Goal: Transaction & Acquisition: Obtain resource

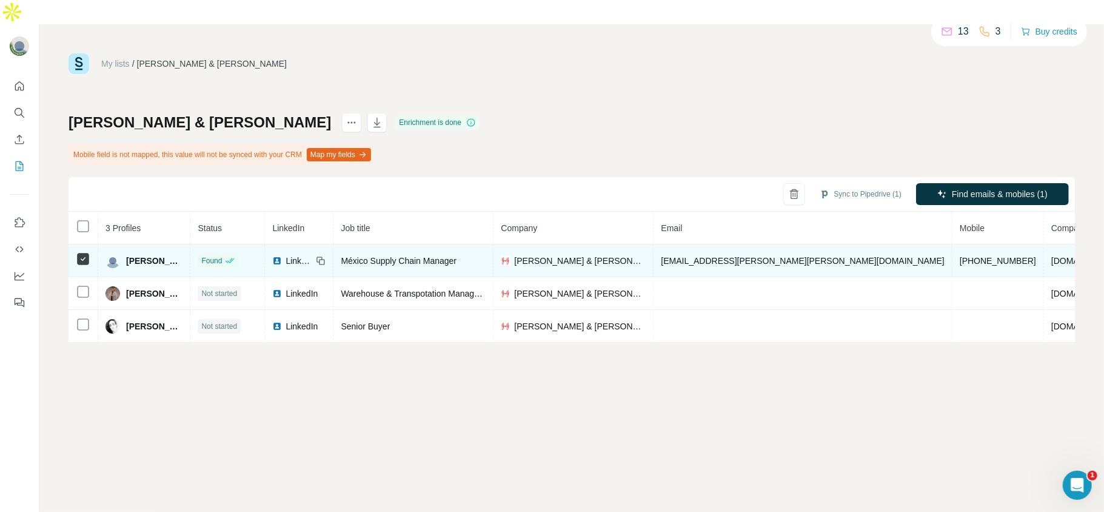
click at [960, 256] on span "+573118798172" at bounding box center [998, 261] width 76 height 10
click at [312, 255] on span "LinkedIn" at bounding box center [299, 261] width 27 height 12
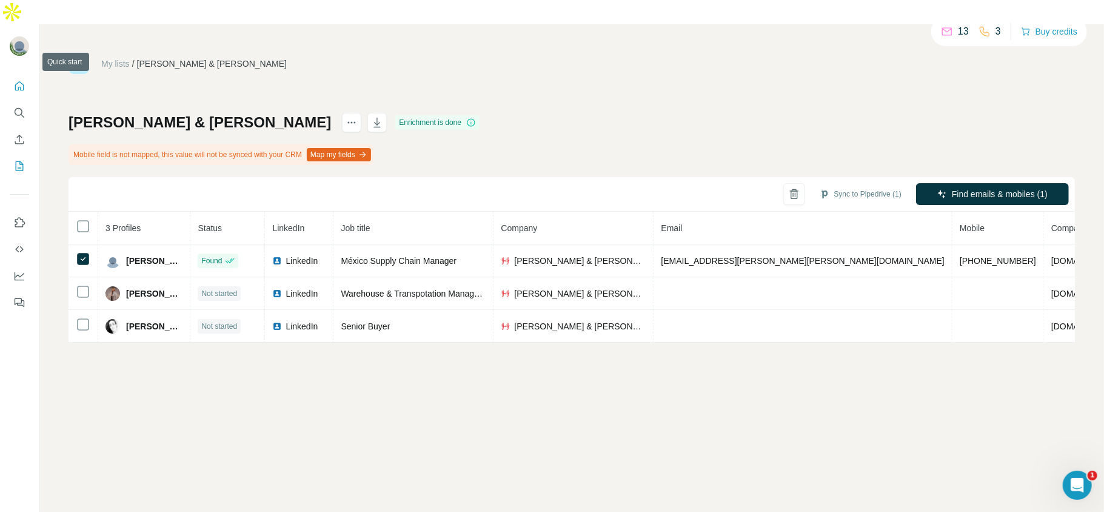
click at [10, 75] on button "Quick start" at bounding box center [19, 86] width 19 height 22
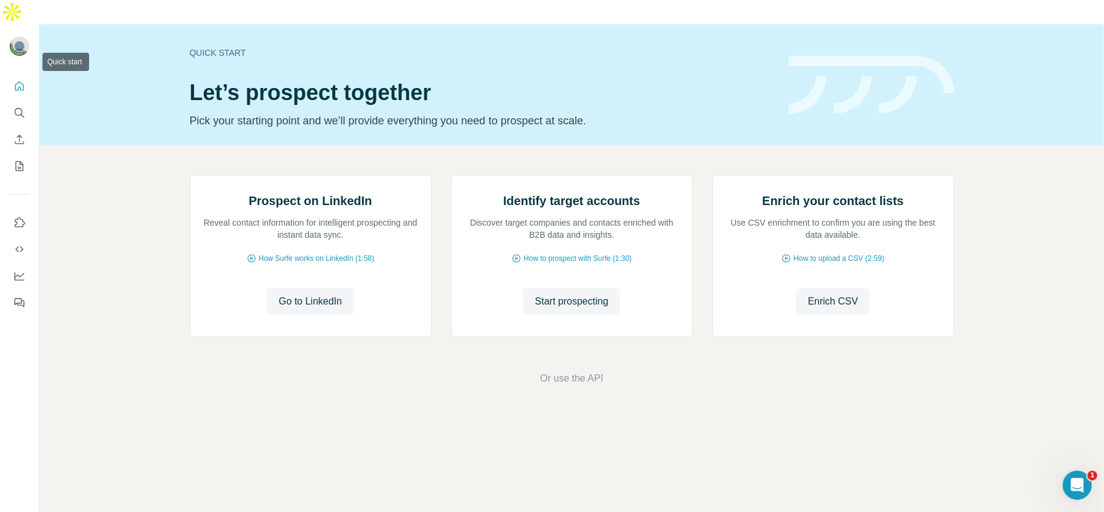
click at [13, 80] on icon "Quick start" at bounding box center [19, 86] width 12 height 12
click at [16, 108] on icon "Search" at bounding box center [19, 112] width 8 height 8
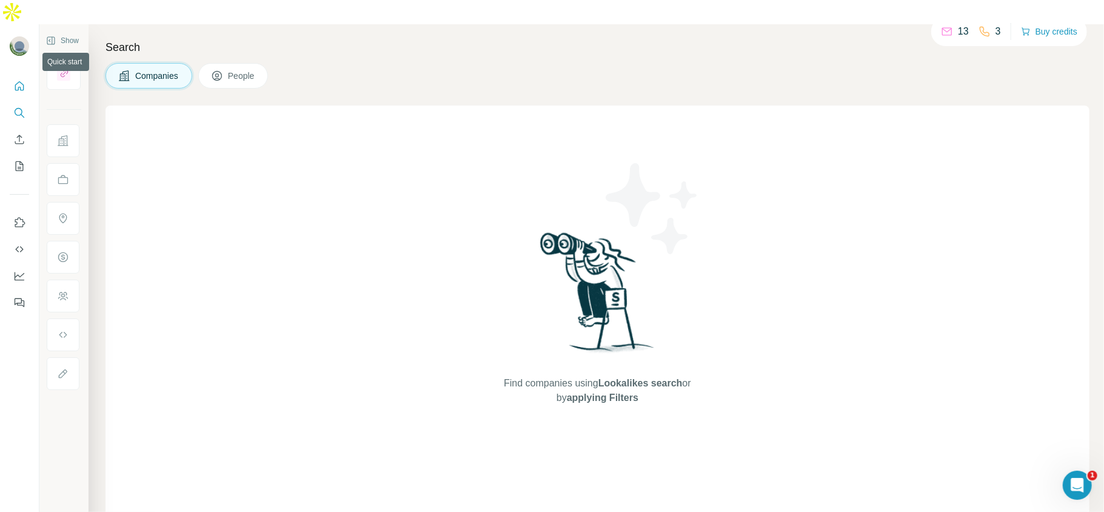
click at [22, 81] on icon "Quick start" at bounding box center [19, 85] width 9 height 9
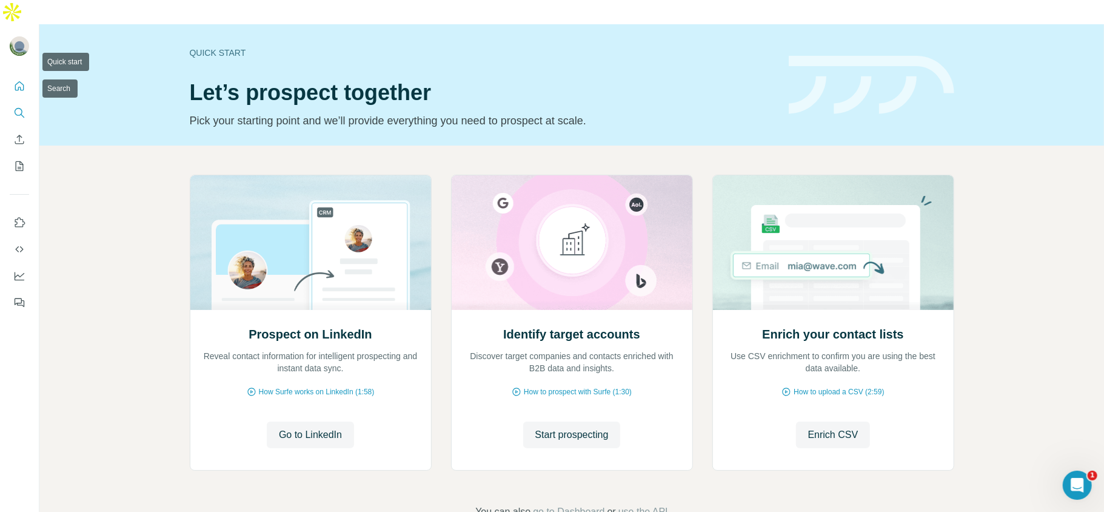
click at [23, 102] on button "Search" at bounding box center [19, 113] width 19 height 22
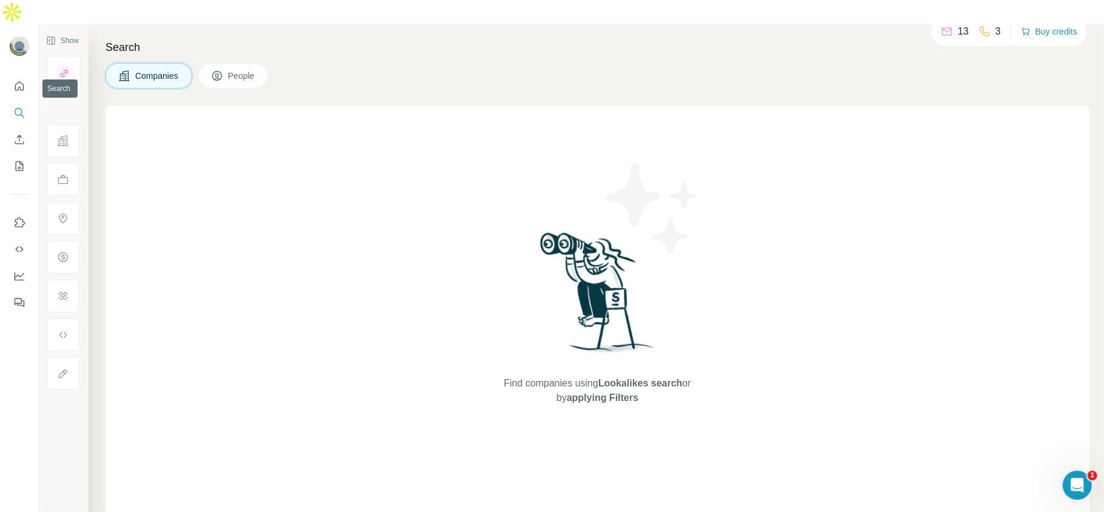
click at [20, 108] on icon "Search" at bounding box center [19, 112] width 8 height 8
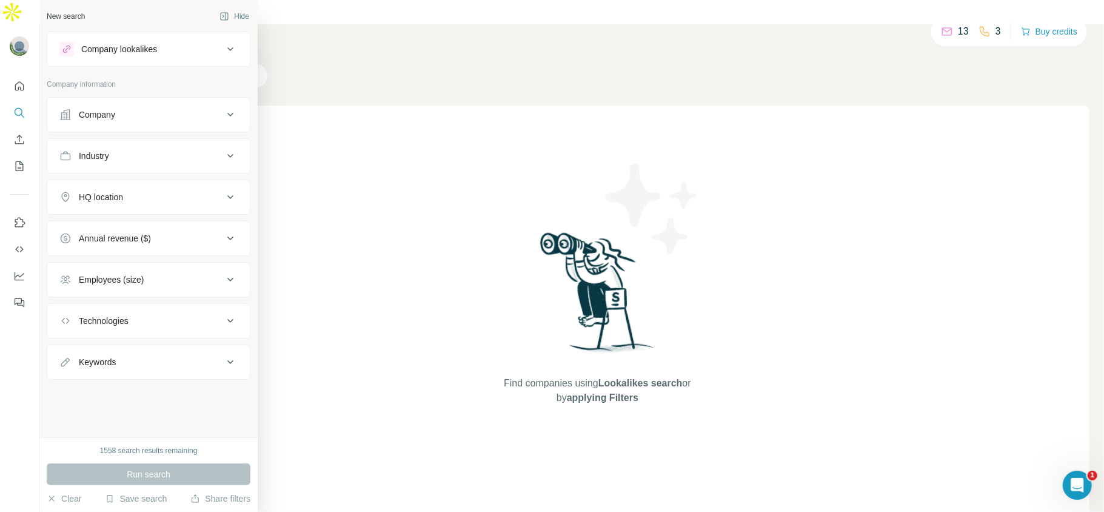
click at [98, 113] on div "Company" at bounding box center [97, 115] width 36 height 12
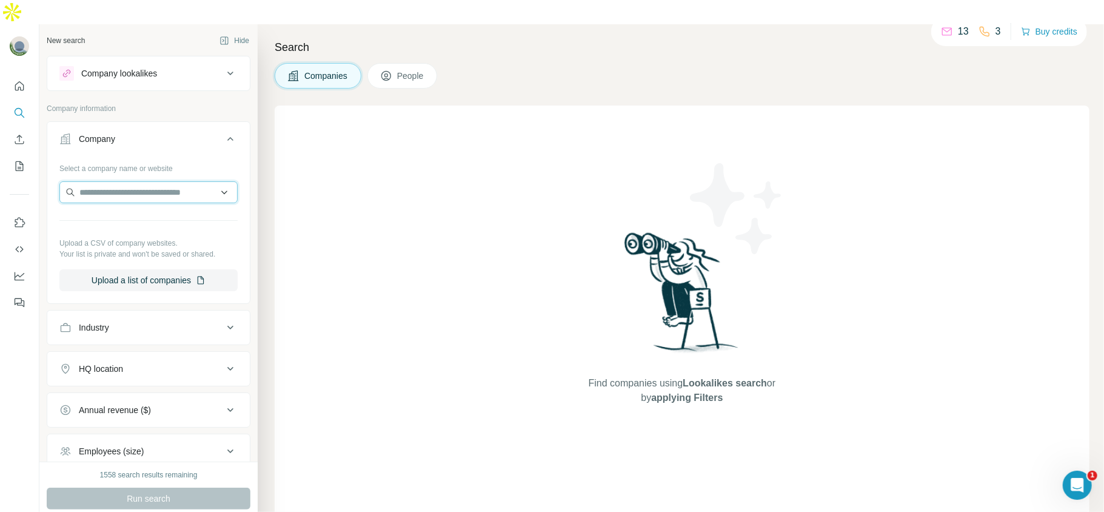
click at [168, 181] on input "text" at bounding box center [148, 192] width 178 height 22
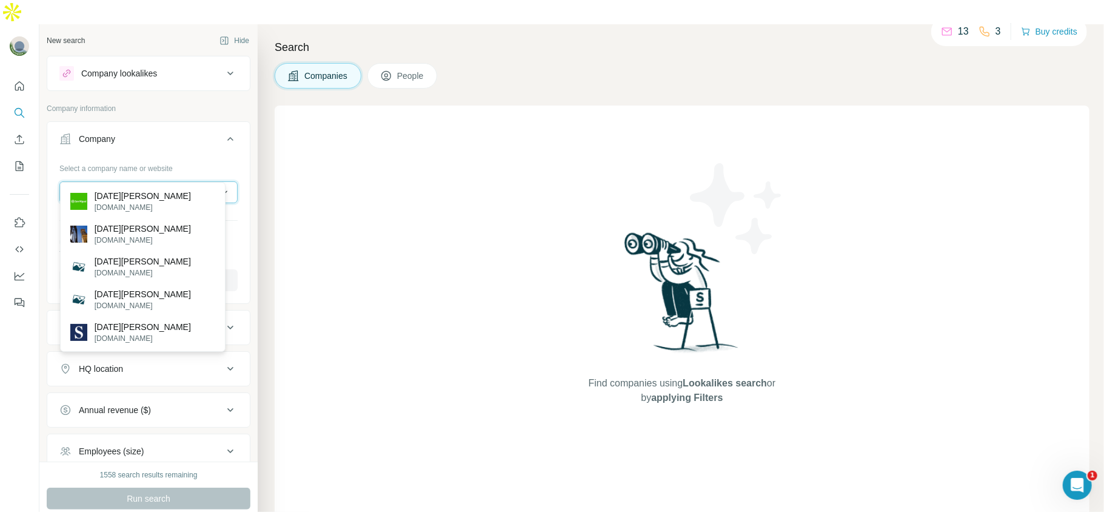
click at [110, 181] on input "**********" at bounding box center [148, 192] width 178 height 22
paste input "**********"
type input "**********"
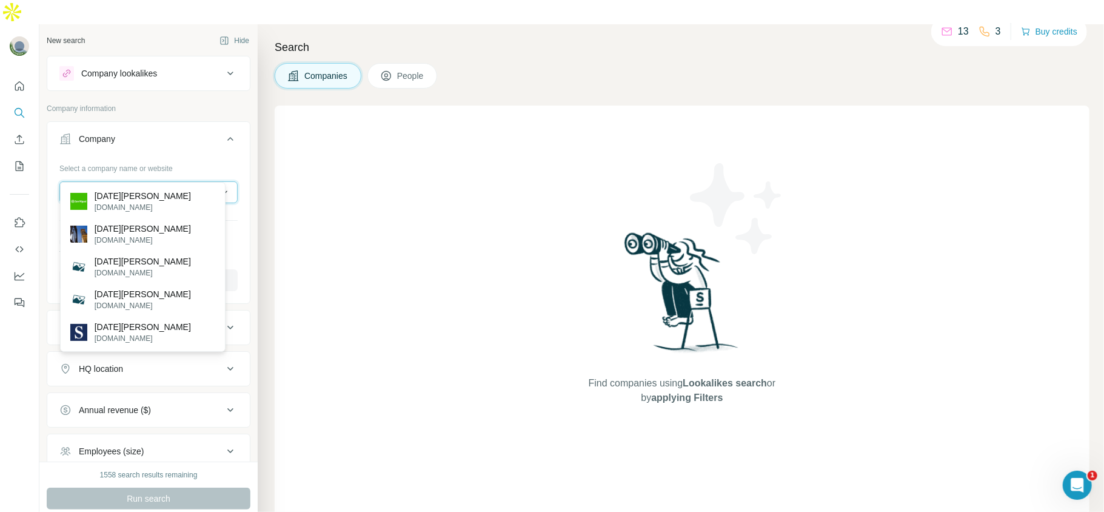
scroll to position [0, 113]
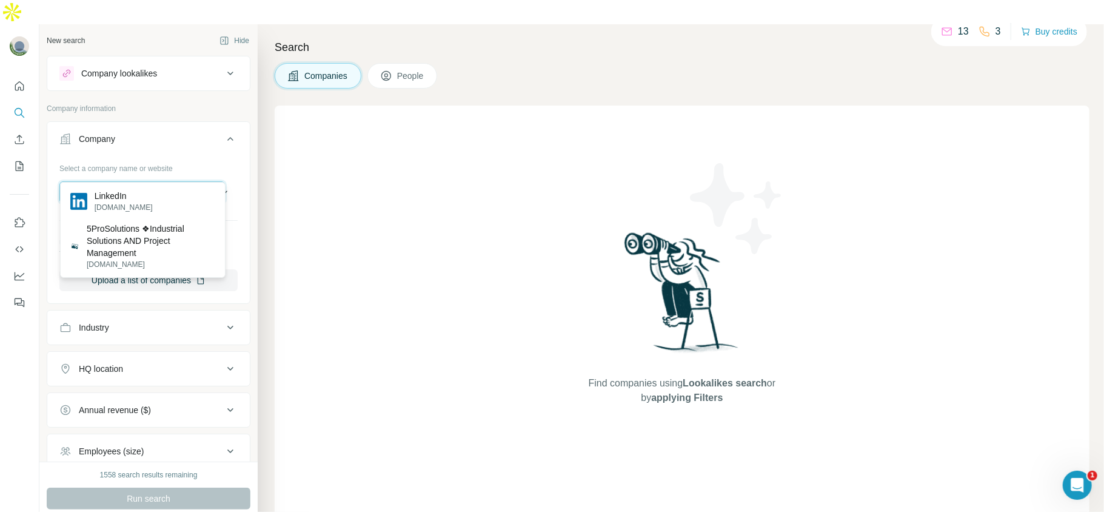
click at [198, 181] on input "**********" at bounding box center [142, 192] width 166 height 22
paste input "**********"
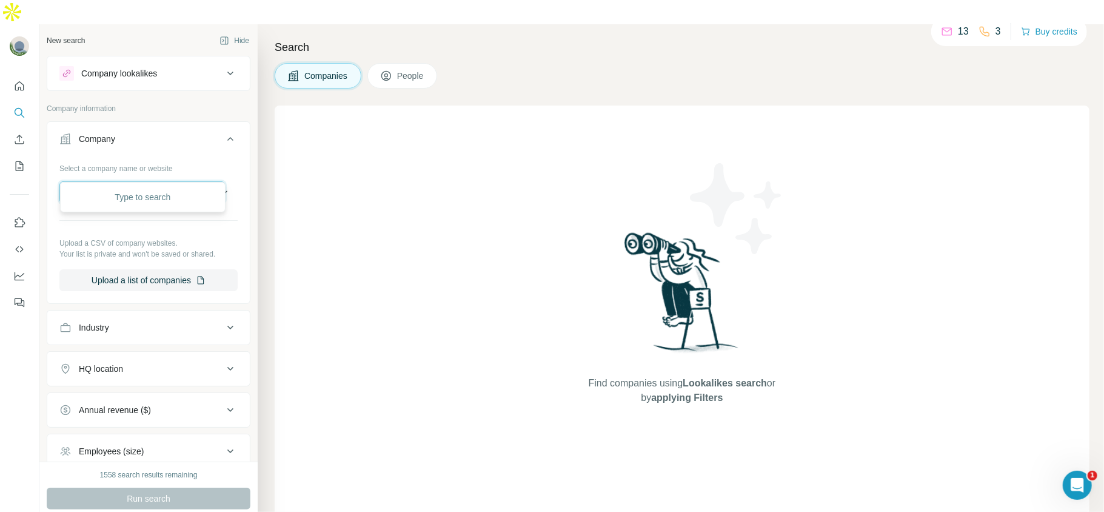
type input "**********"
click at [178, 181] on input "**********" at bounding box center [142, 192] width 166 height 22
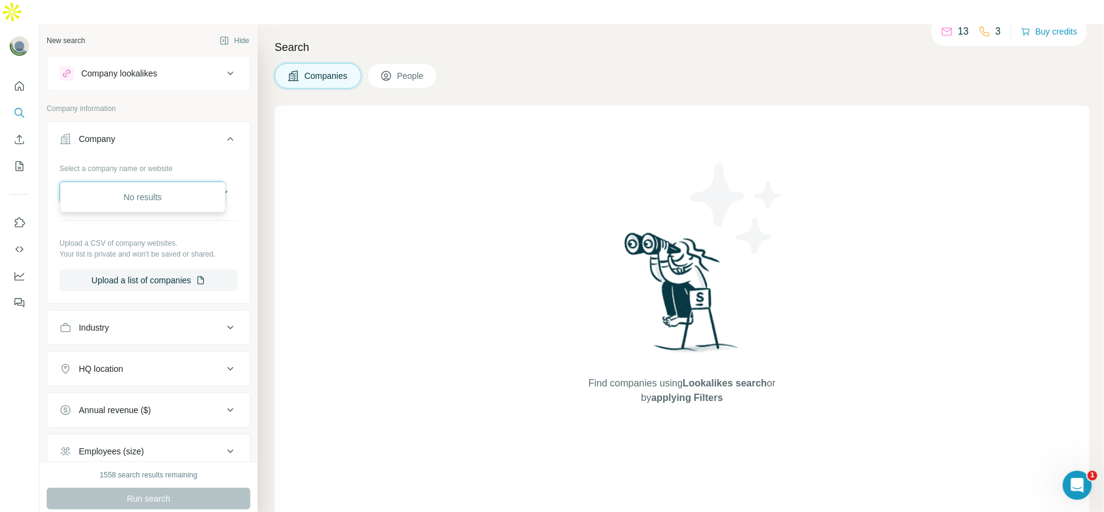
scroll to position [0, 0]
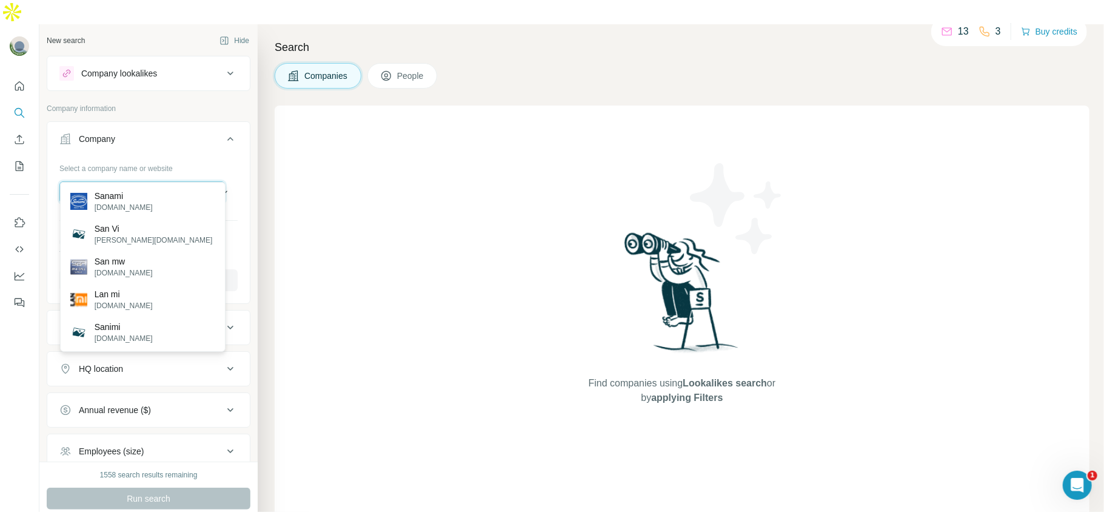
type input "**********"
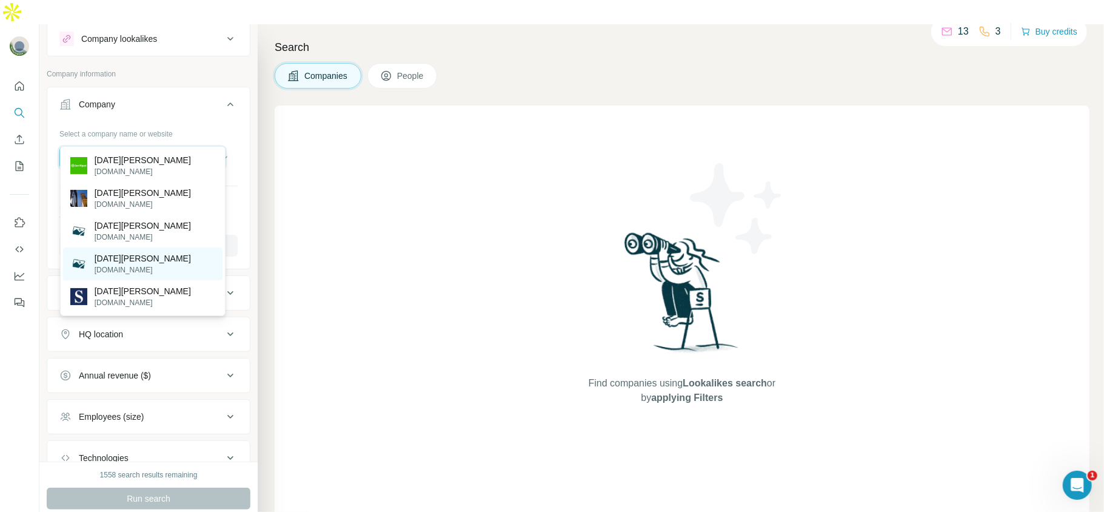
scroll to position [35, 0]
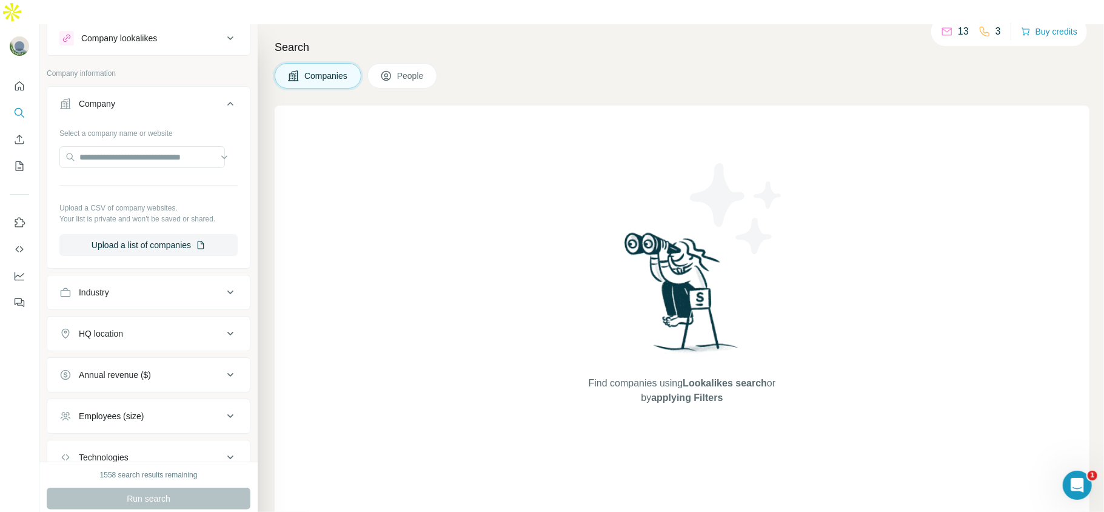
click at [297, 229] on div "Find companies using Lookalikes search or by applying Filters" at bounding box center [682, 316] width 815 height 423
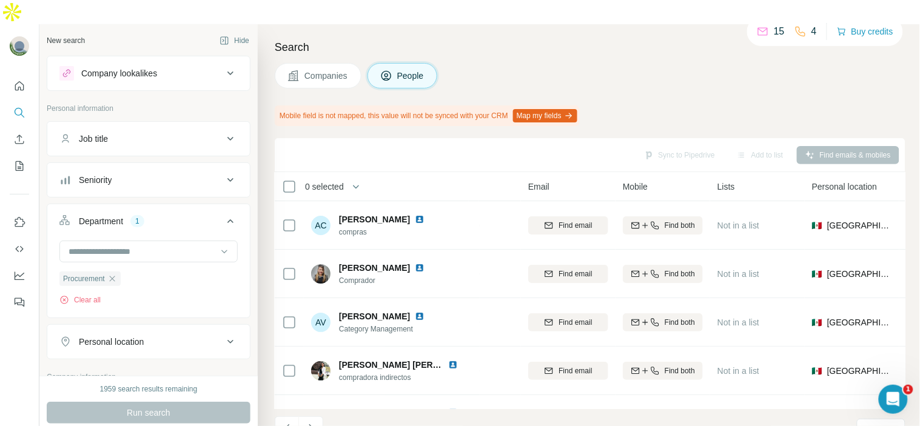
scroll to position [316, 0]
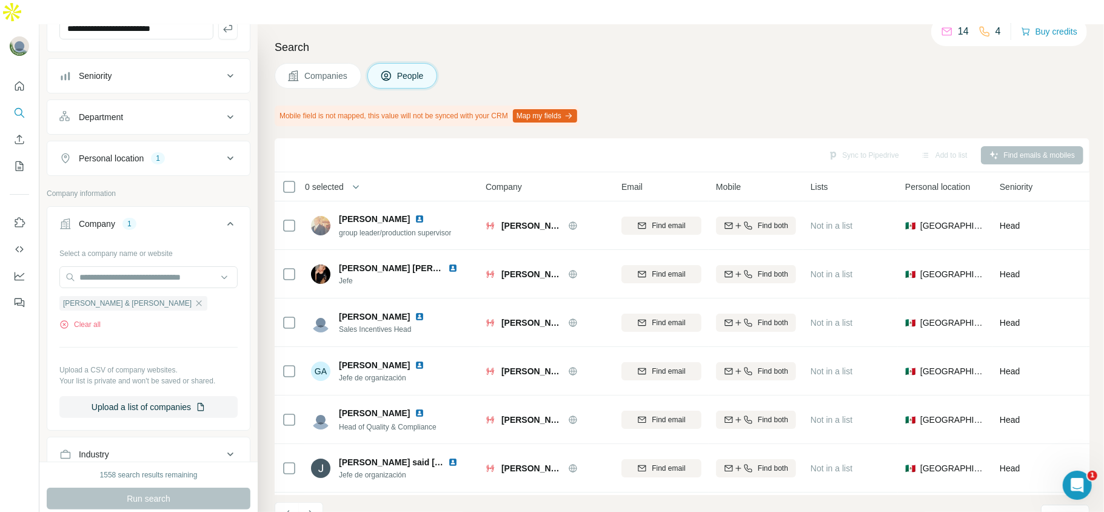
scroll to position [152, 0]
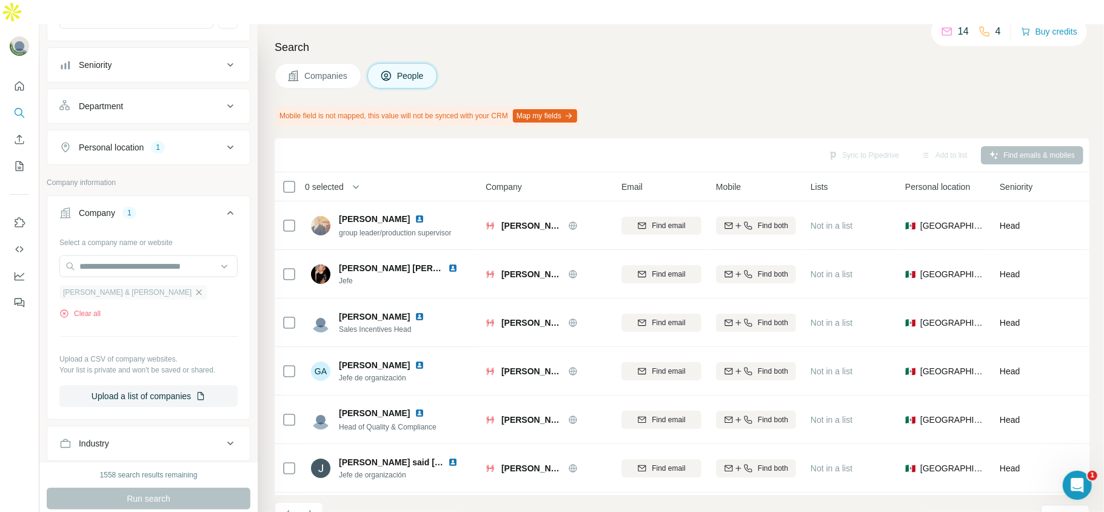
click at [194, 287] on icon "button" at bounding box center [199, 292] width 10 height 10
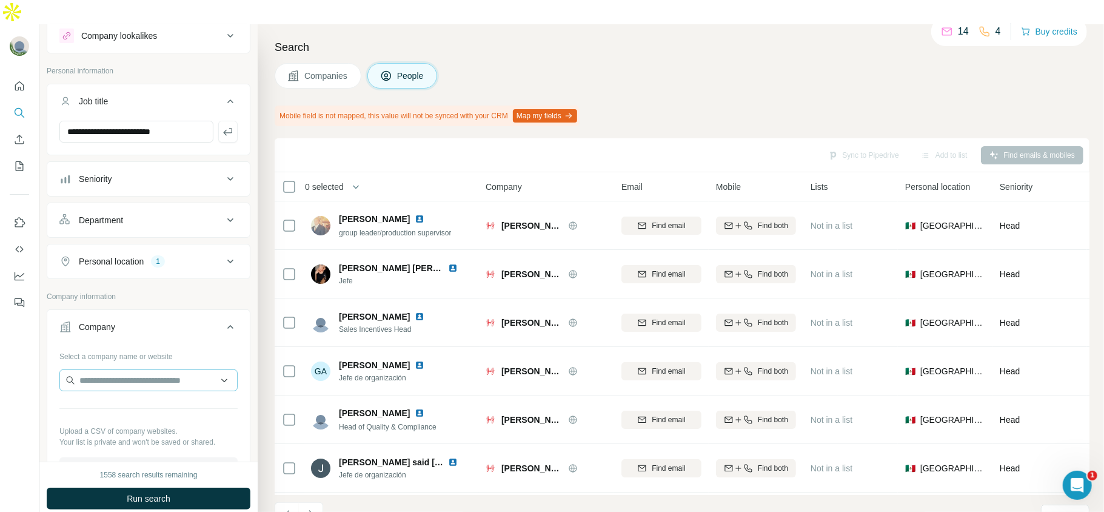
scroll to position [158, 0]
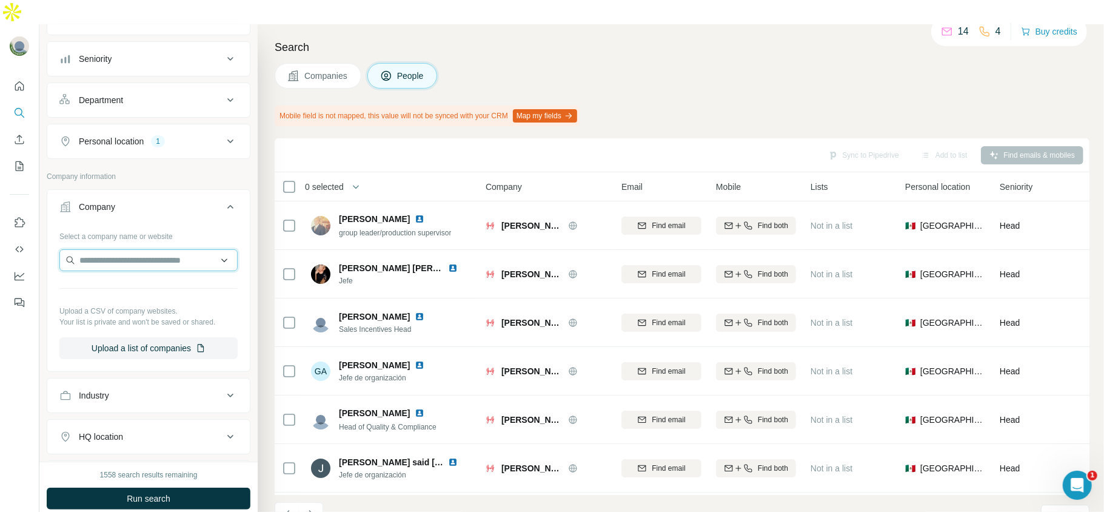
click at [144, 249] on input "text" at bounding box center [148, 260] width 178 height 22
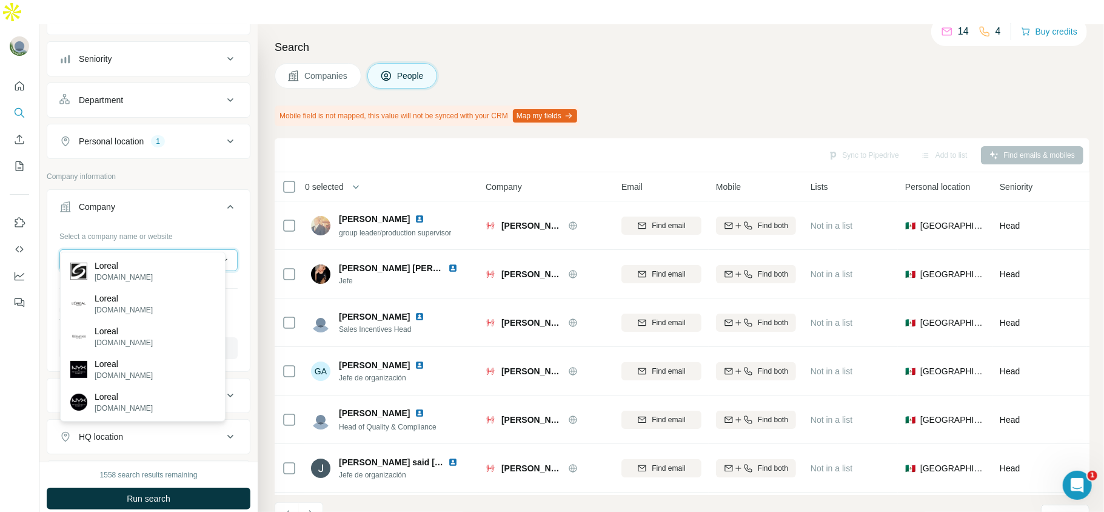
click at [84, 249] on input "******" at bounding box center [148, 260] width 178 height 22
click at [161, 249] on input "*******" at bounding box center [148, 260] width 178 height 22
paste input "**********"
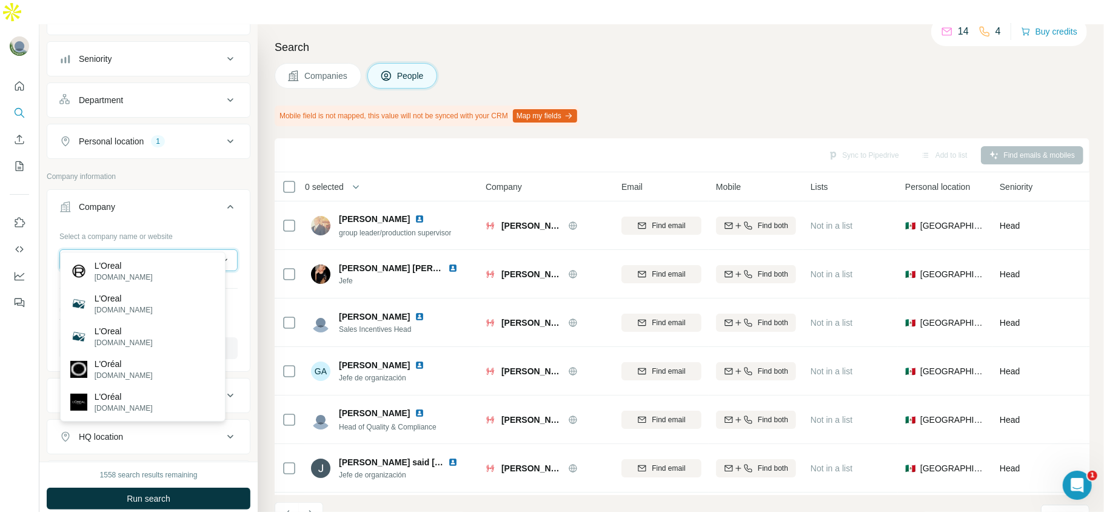
scroll to position [0, 35]
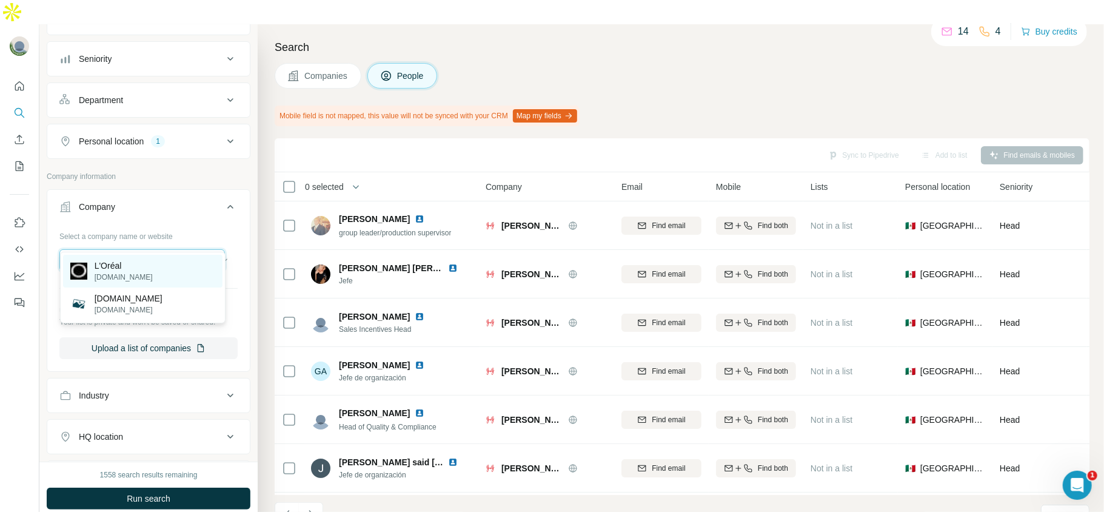
type input "**********"
click at [153, 272] on div "L'Oréal [DOMAIN_NAME]" at bounding box center [142, 271] width 159 height 33
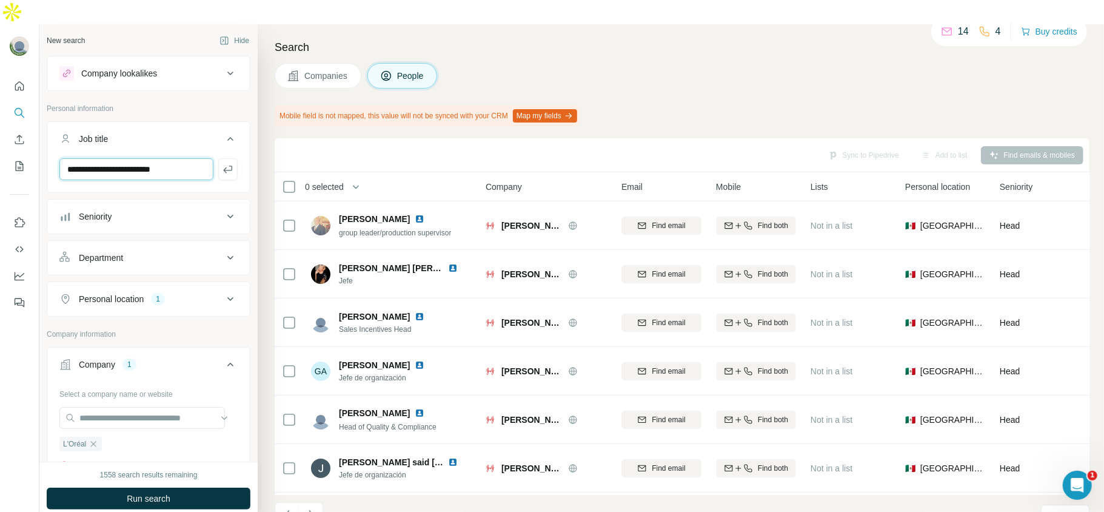
click at [189, 158] on input "**********" at bounding box center [136, 169] width 154 height 22
click at [236, 158] on div at bounding box center [148, 174] width 202 height 32
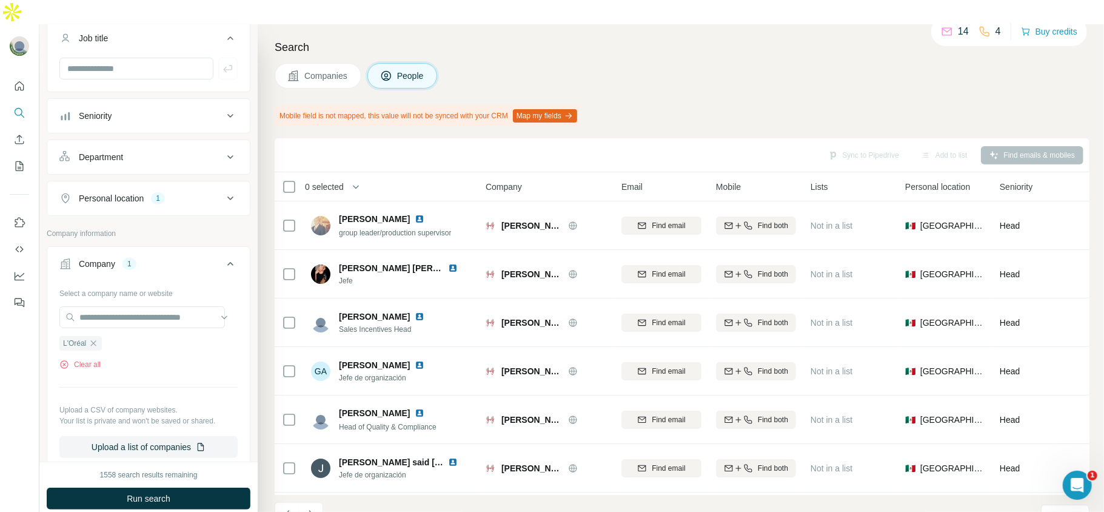
scroll to position [102, 0]
click at [188, 191] on div "Personal location 1" at bounding box center [141, 197] width 164 height 12
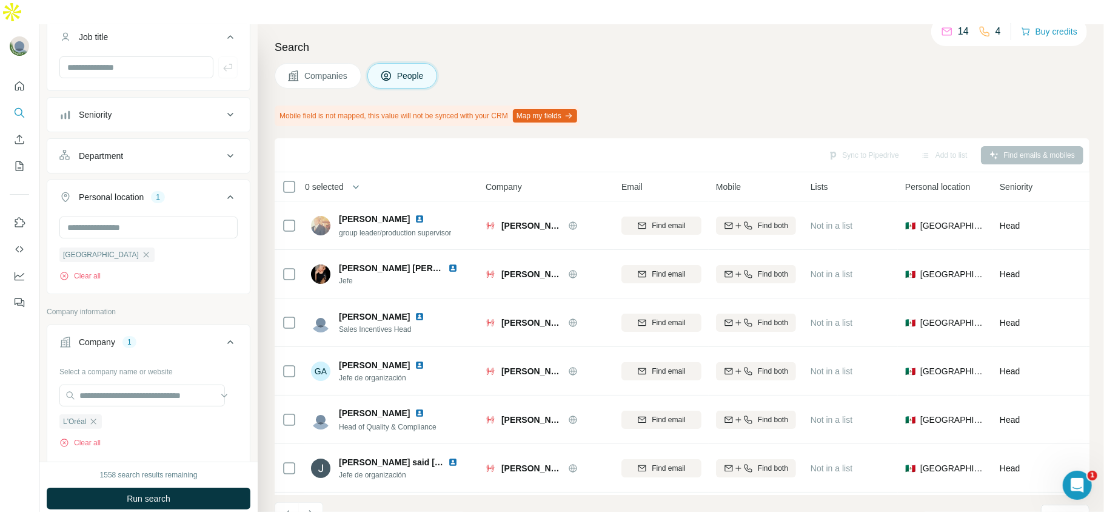
click at [188, 191] on div "Personal location 1" at bounding box center [141, 197] width 164 height 12
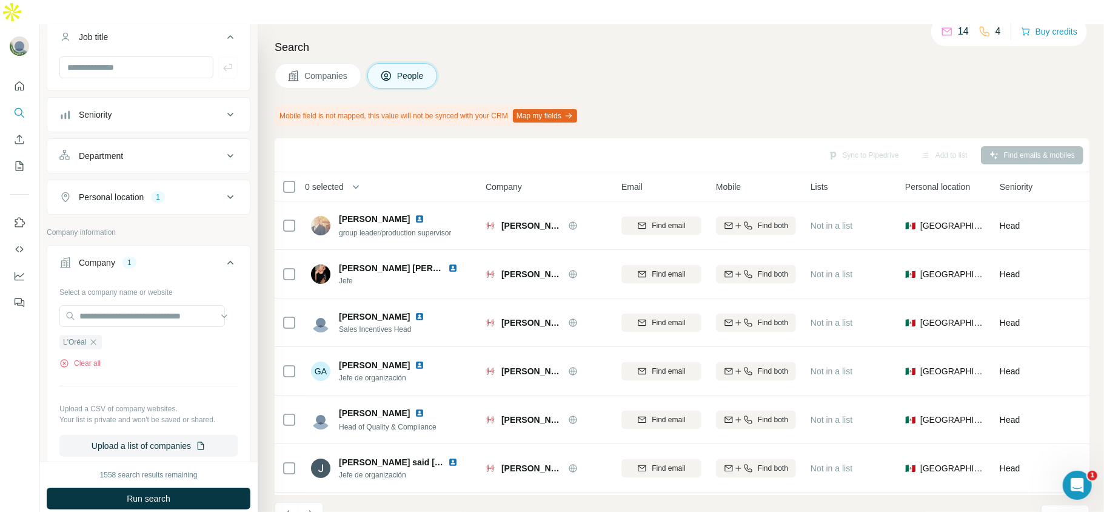
click at [188, 191] on div "Personal location 1" at bounding box center [141, 197] width 164 height 12
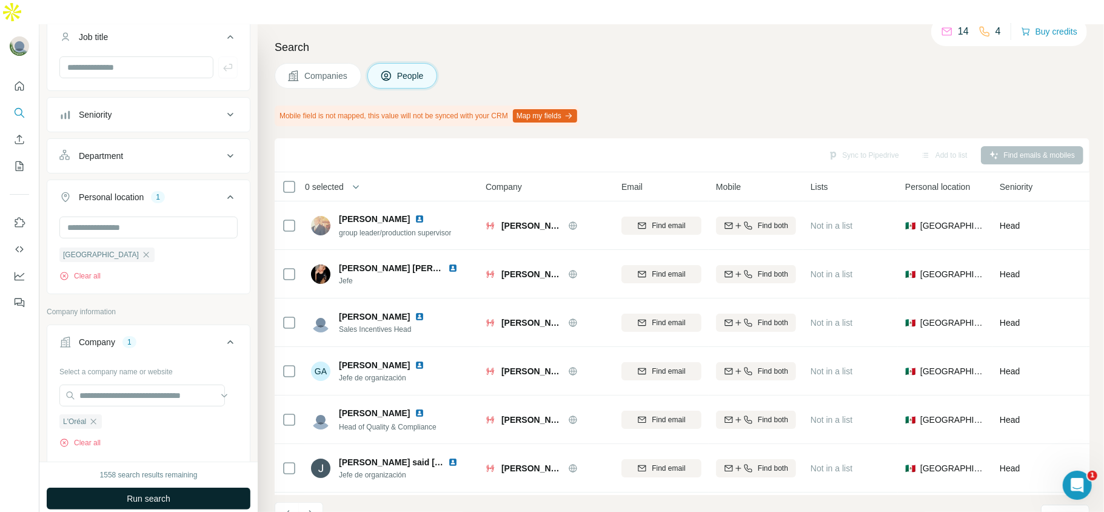
click at [166, 492] on span "Run search" at bounding box center [149, 498] width 44 height 12
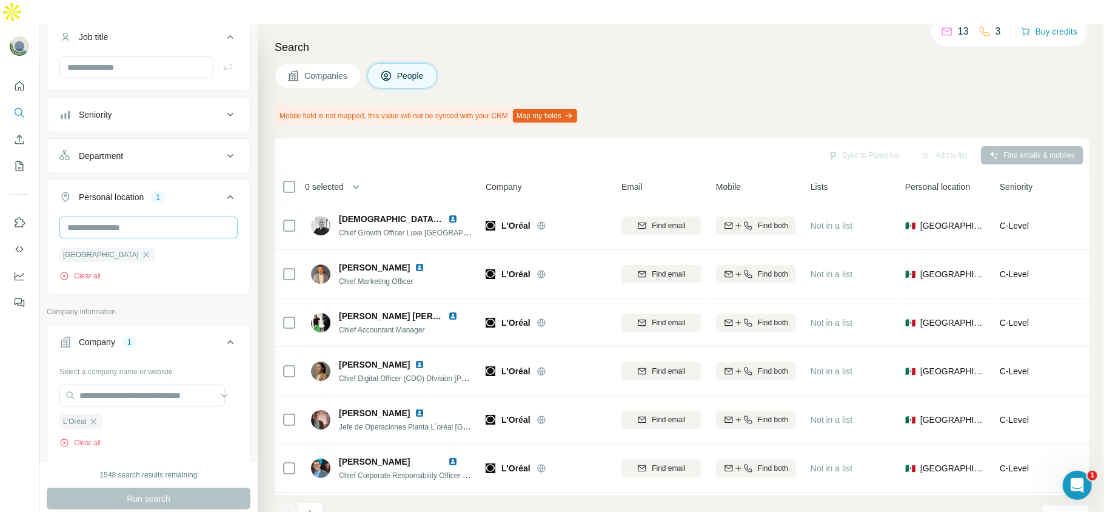
scroll to position [0, 0]
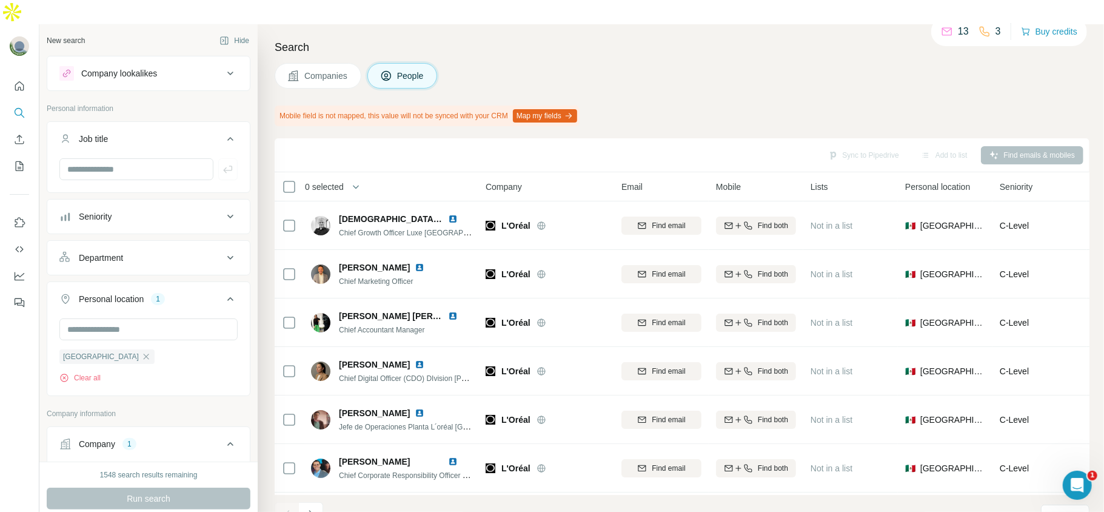
click at [170, 252] on div "Department" at bounding box center [141, 258] width 164 height 12
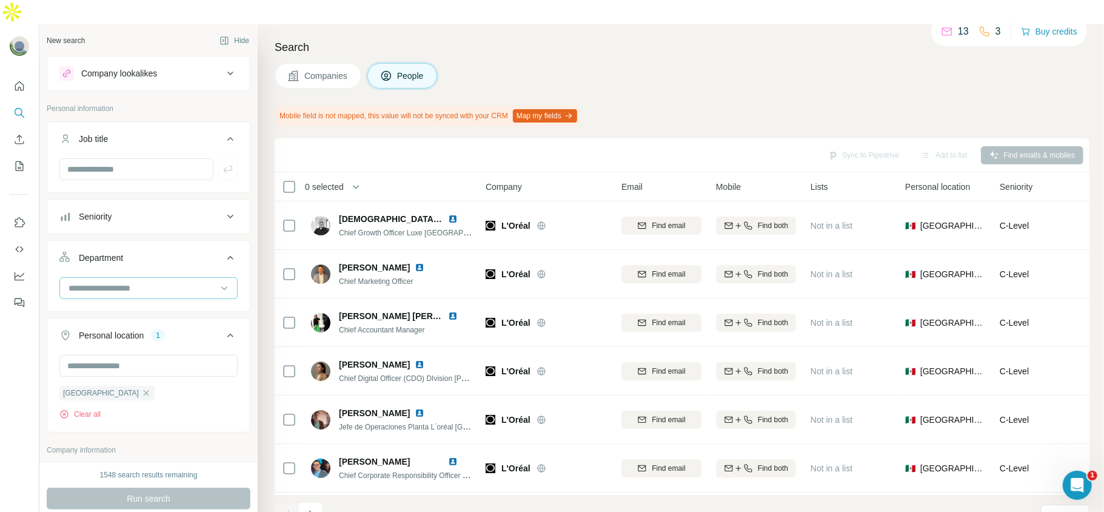
click at [163, 281] on input at bounding box center [142, 287] width 150 height 13
click at [154, 326] on div "Procurement" at bounding box center [142, 327] width 145 height 12
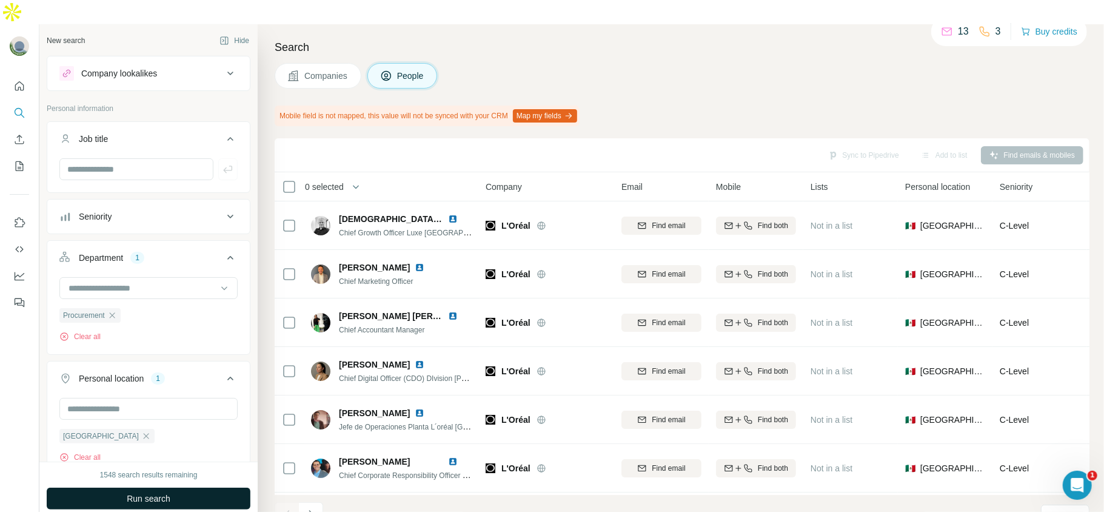
click at [212, 487] on button "Run search" at bounding box center [149, 498] width 204 height 22
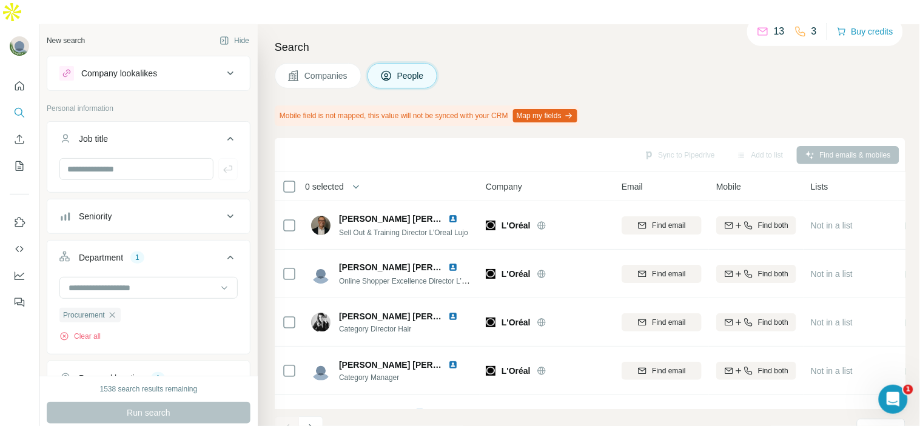
scroll to position [337, 0]
drag, startPoint x: 657, startPoint y: 13, endPoint x: 612, endPoint y: 59, distance: 64.3
click at [612, 63] on div "Companies People" at bounding box center [590, 75] width 630 height 25
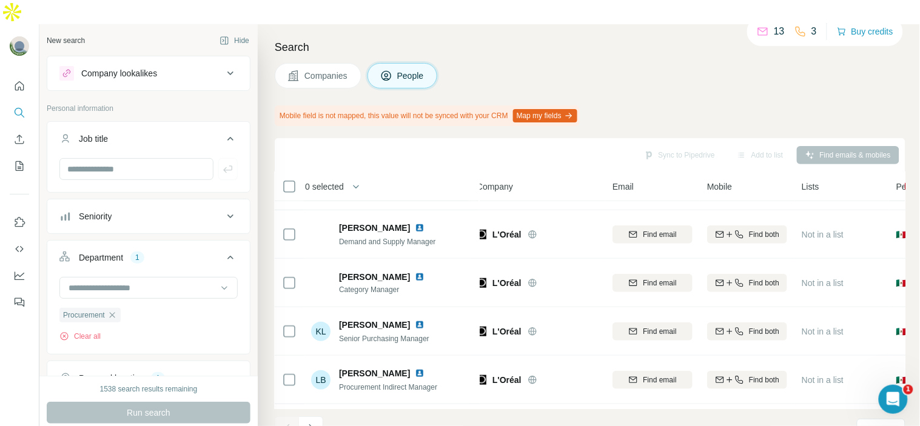
scroll to position [275, 9]
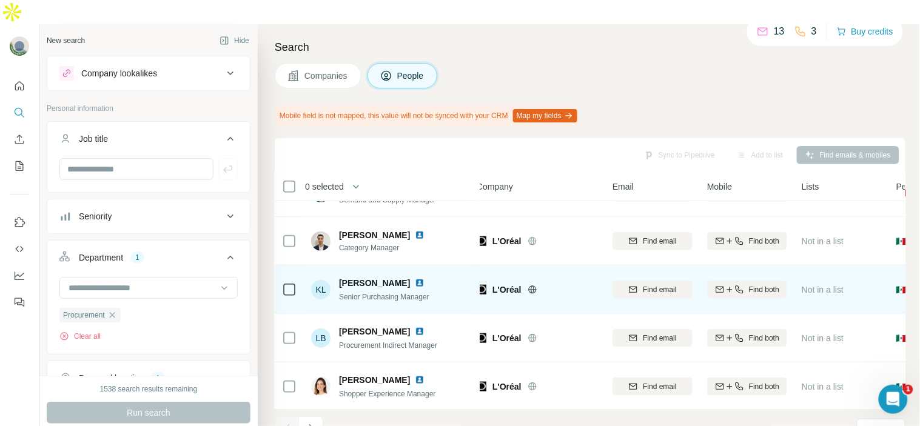
click at [415, 278] on img at bounding box center [420, 283] width 10 height 10
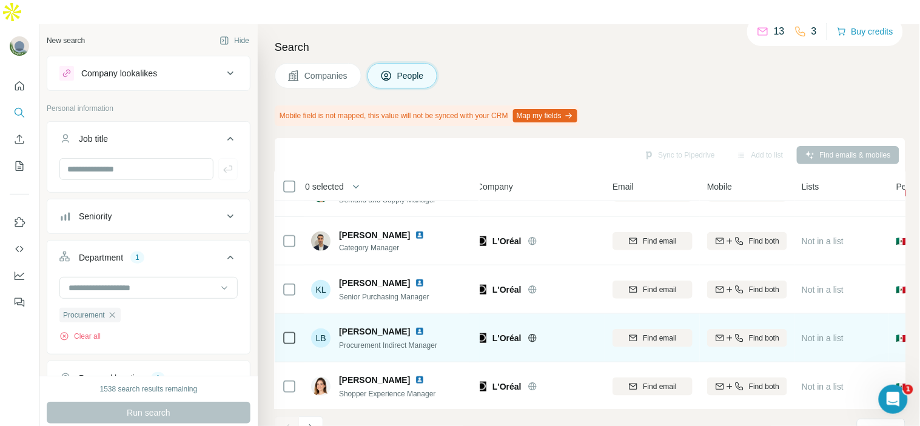
scroll to position [283, 9]
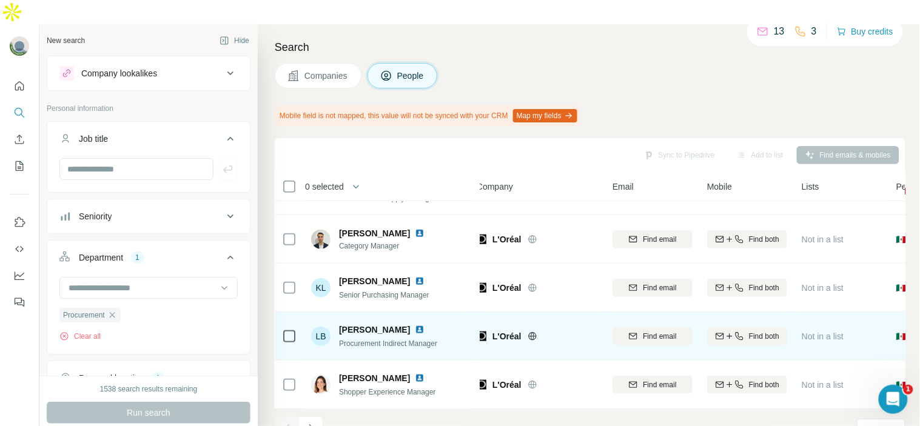
click at [415, 325] on img at bounding box center [420, 330] width 10 height 10
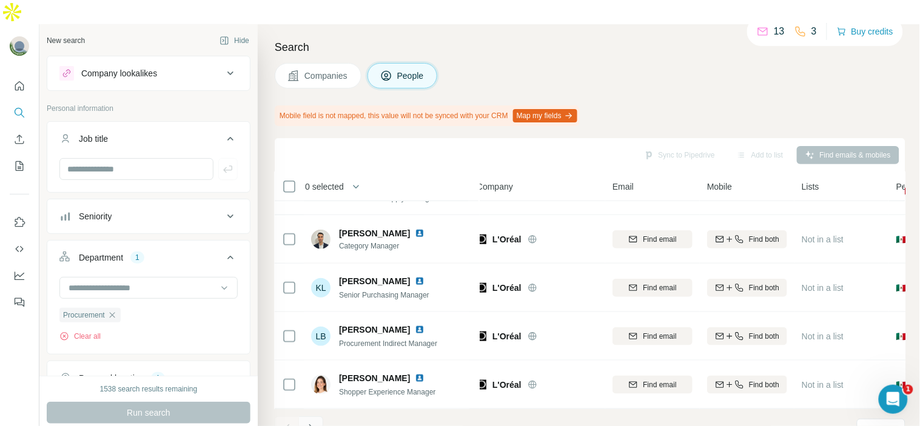
click at [313, 423] on icon "Navigate to next page" at bounding box center [311, 429] width 12 height 12
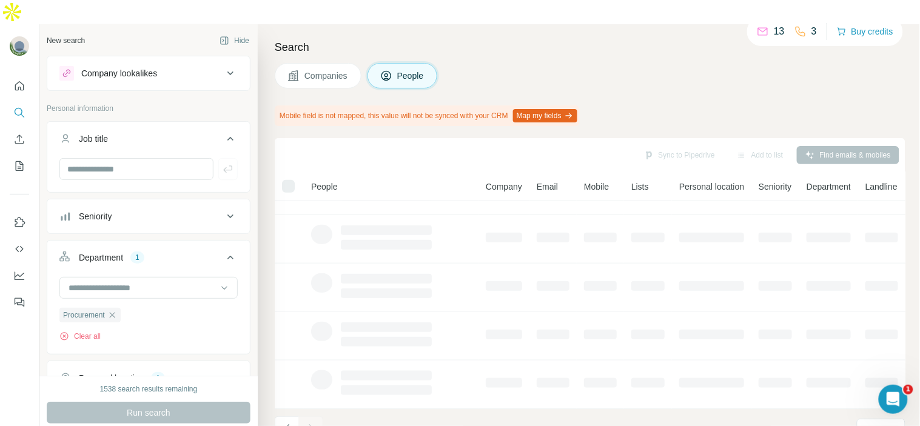
scroll to position [283, 0]
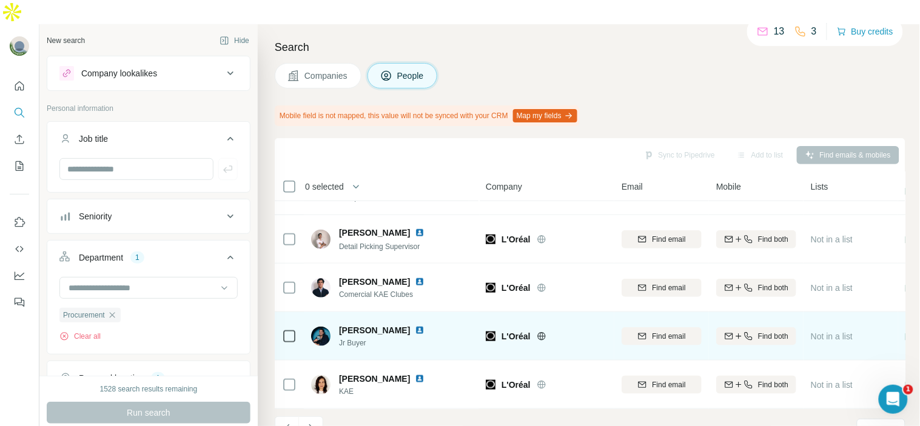
click at [421, 326] on img at bounding box center [420, 331] width 10 height 10
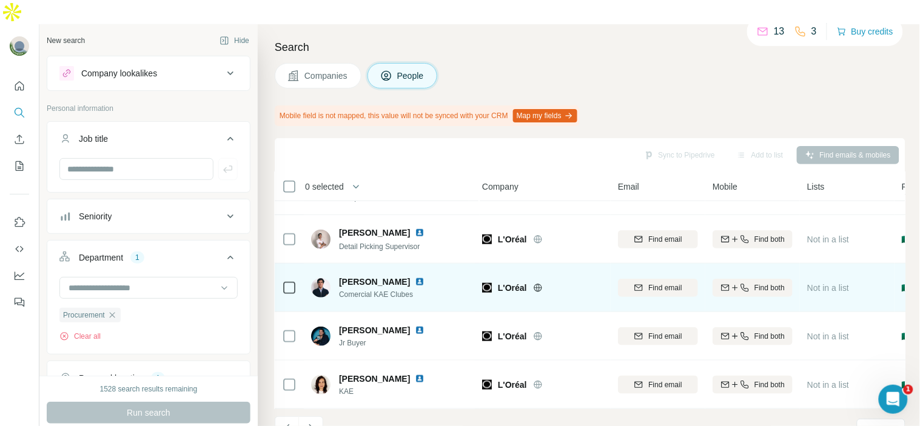
scroll to position [283, 7]
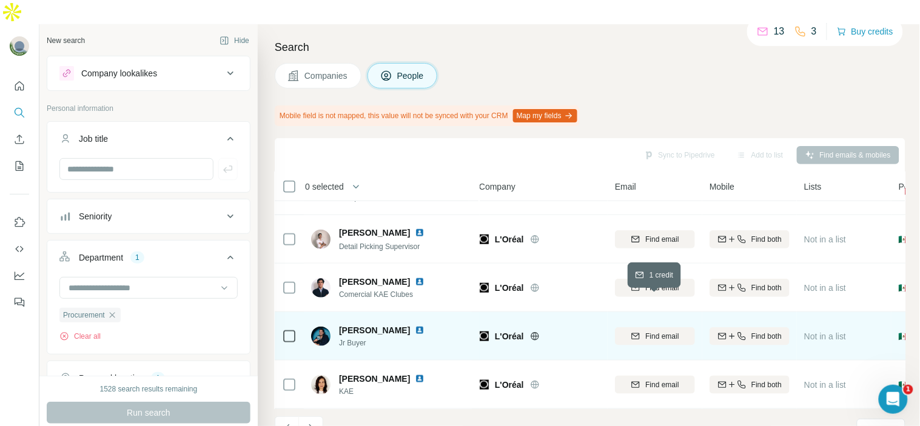
click at [650, 331] on span "Find email" at bounding box center [661, 336] width 33 height 11
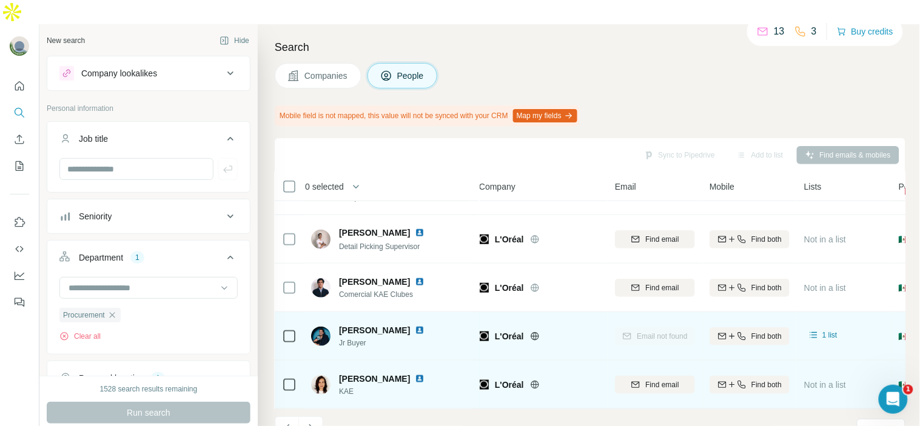
click at [415, 374] on img at bounding box center [420, 379] width 10 height 10
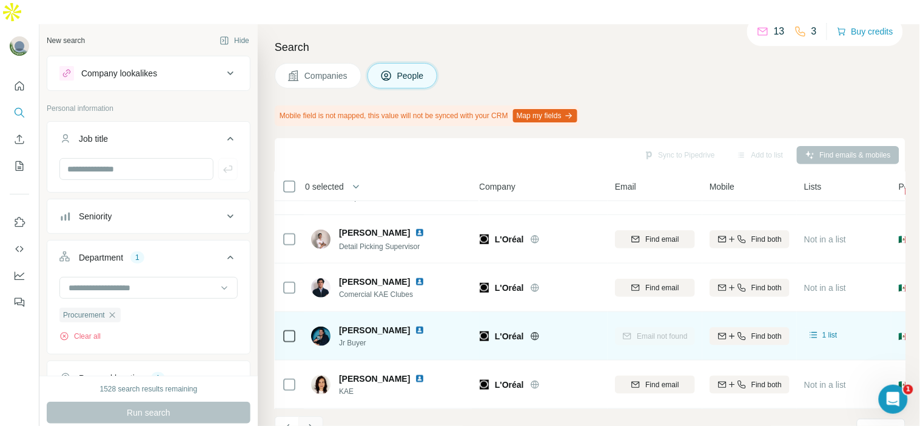
click at [312, 424] on icon "Navigate to next page" at bounding box center [311, 428] width 4 height 8
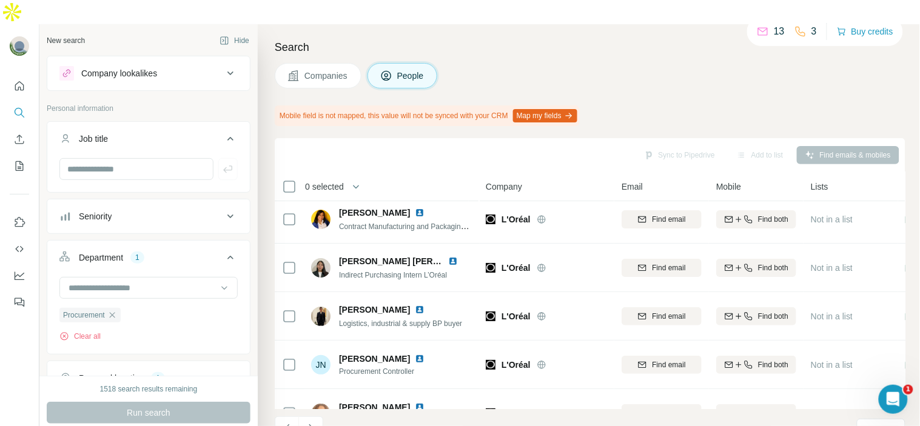
scroll to position [0, 0]
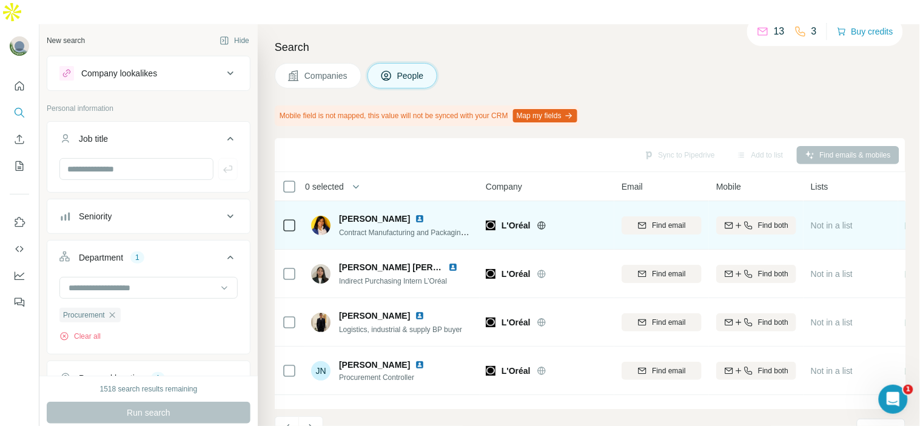
click at [424, 214] on img at bounding box center [420, 219] width 10 height 10
click at [683, 220] on span "Find email" at bounding box center [668, 225] width 33 height 11
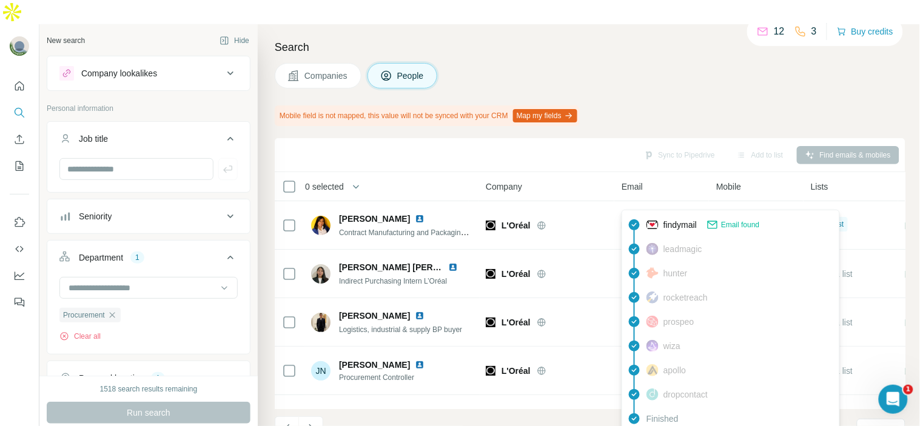
drag, startPoint x: 687, startPoint y: 196, endPoint x: 710, endPoint y: 173, distance: 32.2
click at [710, 173] on th "Mobile" at bounding box center [756, 186] width 95 height 29
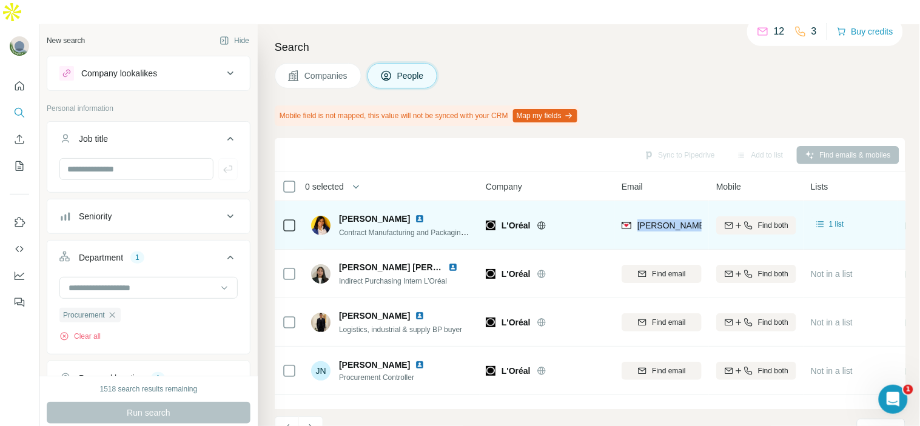
drag, startPoint x: 638, startPoint y: 204, endPoint x: 704, endPoint y: 201, distance: 65.5
click at [704, 201] on td "[PERSON_NAME][EMAIL_ADDRESS][PERSON_NAME][DOMAIN_NAME]" at bounding box center [661, 225] width 95 height 48
copy span "[PERSON_NAME].cervan"
click at [368, 213] on span "[PERSON_NAME]" at bounding box center [374, 219] width 71 height 12
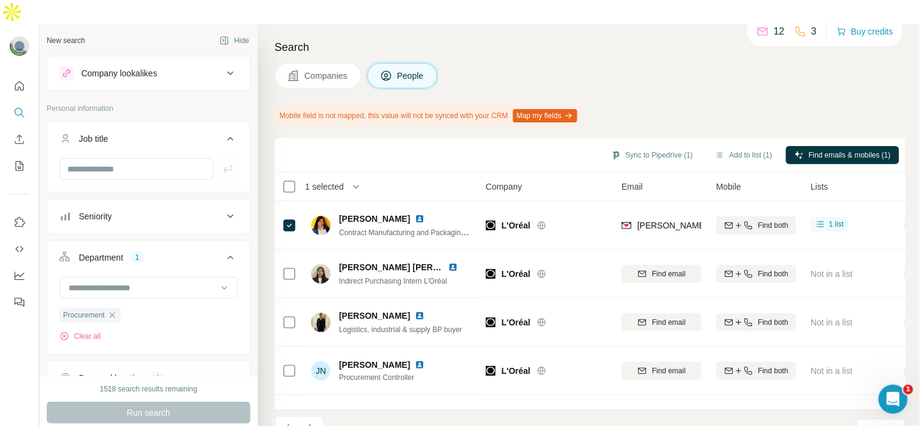
click at [740, 144] on div "Sync to Pipedrive (1) Add to list (1) Find emails & mobiles (1)" at bounding box center [590, 154] width 618 height 21
click at [736, 146] on button "Add to list (1)" at bounding box center [743, 155] width 75 height 18
click at [741, 146] on button "Add to list (1)" at bounding box center [743, 155] width 75 height 18
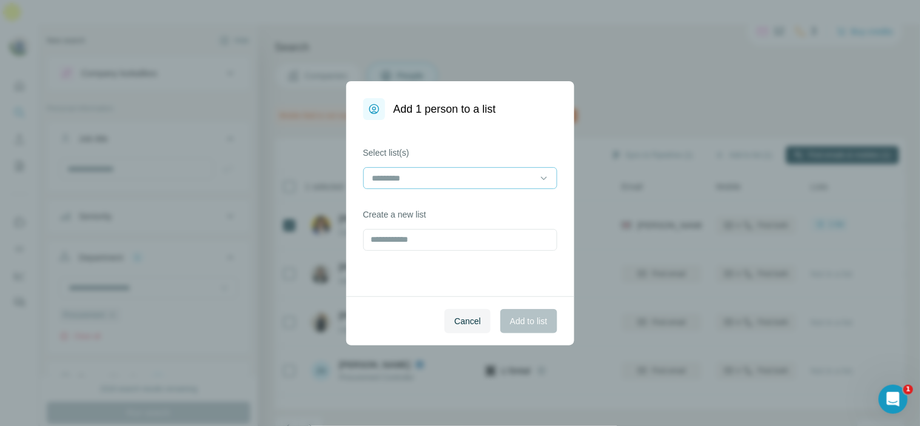
click at [466, 168] on div "Select list(s)" at bounding box center [460, 168] width 194 height 42
click at [467, 173] on input at bounding box center [453, 178] width 164 height 13
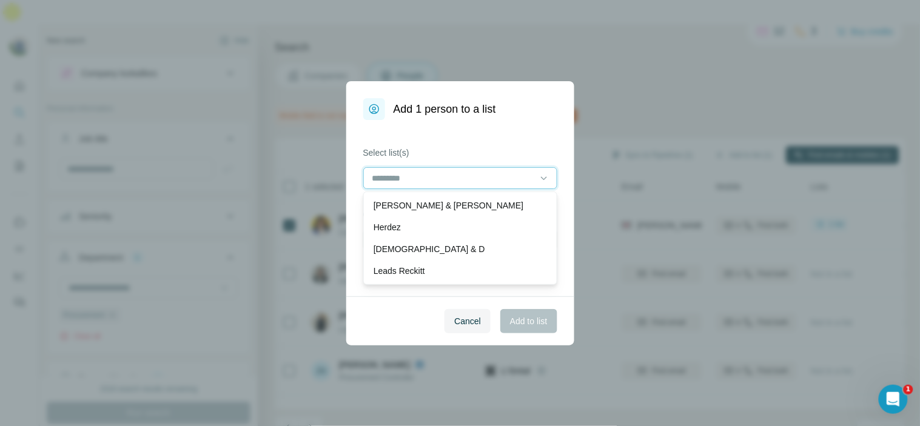
click at [477, 178] on input at bounding box center [453, 178] width 164 height 13
click at [383, 306] on div "Cancel Add to list" at bounding box center [460, 320] width 228 height 49
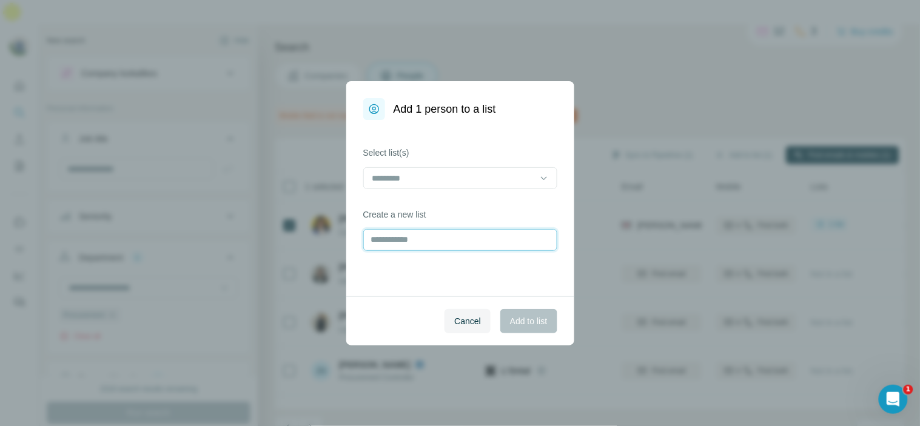
click at [420, 239] on input "text" at bounding box center [460, 240] width 194 height 22
type input "*******"
click at [536, 328] on button "Add to list" at bounding box center [528, 321] width 56 height 24
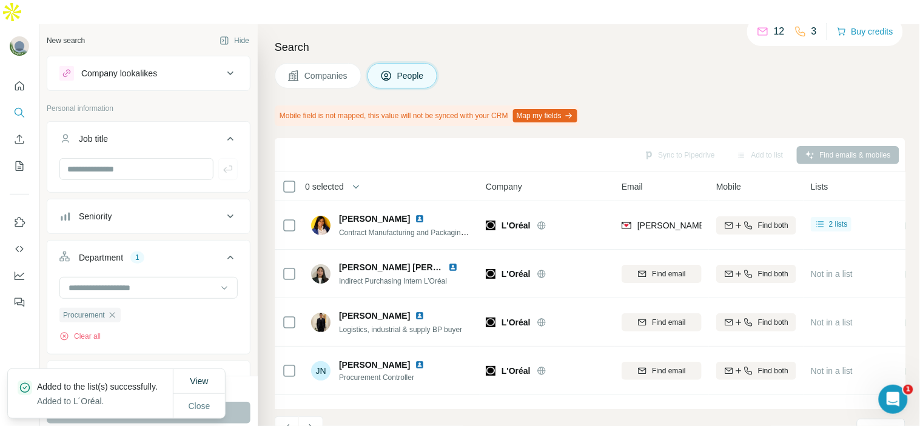
click at [64, 381] on p "Added to the list(s) successfully." at bounding box center [102, 387] width 130 height 12
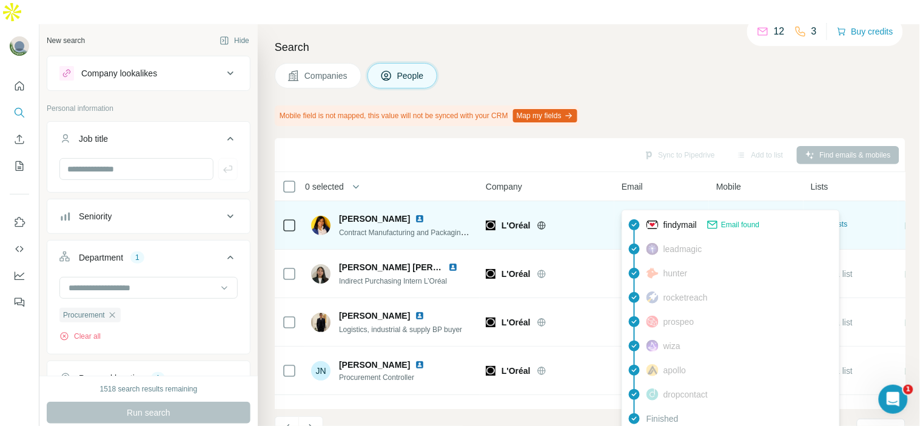
click at [673, 221] on span "[PERSON_NAME][EMAIL_ADDRESS][PERSON_NAME][DOMAIN_NAME]" at bounding box center [779, 226] width 284 height 10
copy tr "[PERSON_NAME][EMAIL_ADDRESS][PERSON_NAME][DOMAIN_NAME]"
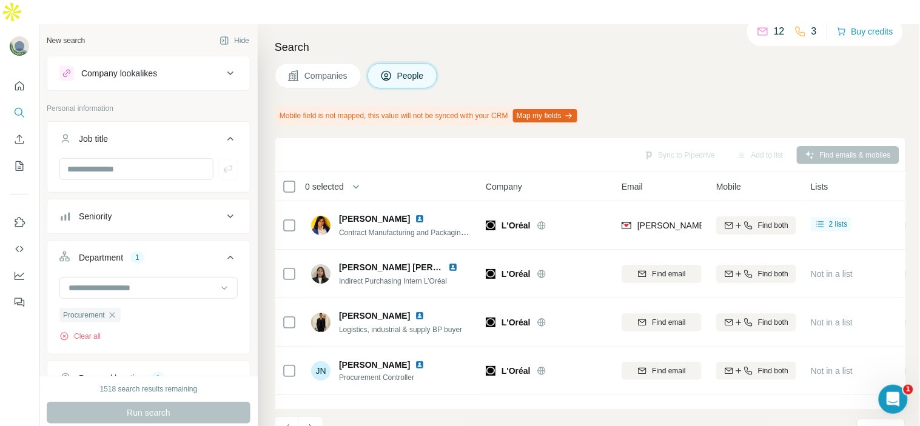
click at [653, 75] on div "Search Companies People Mobile field is not mapped, this value will not be sync…" at bounding box center [589, 237] width 662 height 426
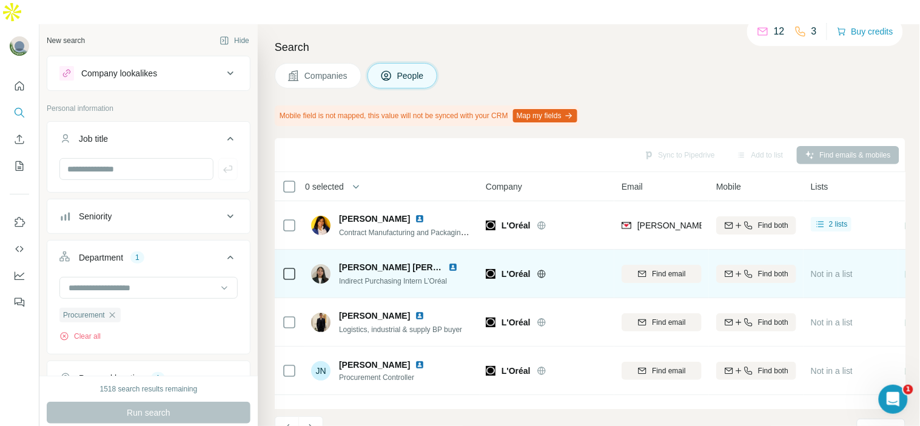
click at [455, 262] on img at bounding box center [453, 267] width 10 height 10
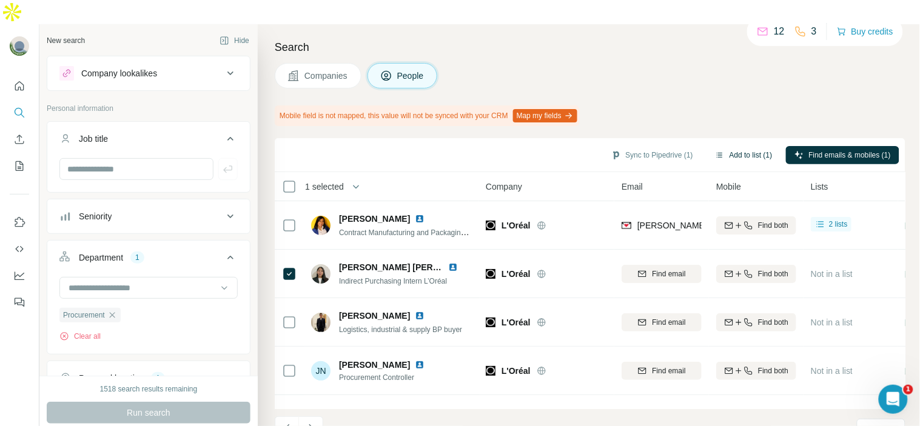
click at [748, 146] on button "Add to list (1)" at bounding box center [743, 155] width 75 height 18
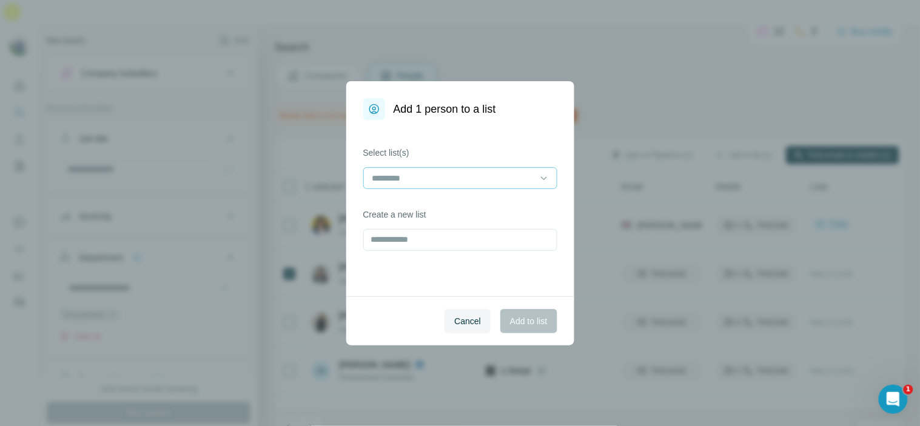
click at [450, 179] on input at bounding box center [453, 178] width 164 height 13
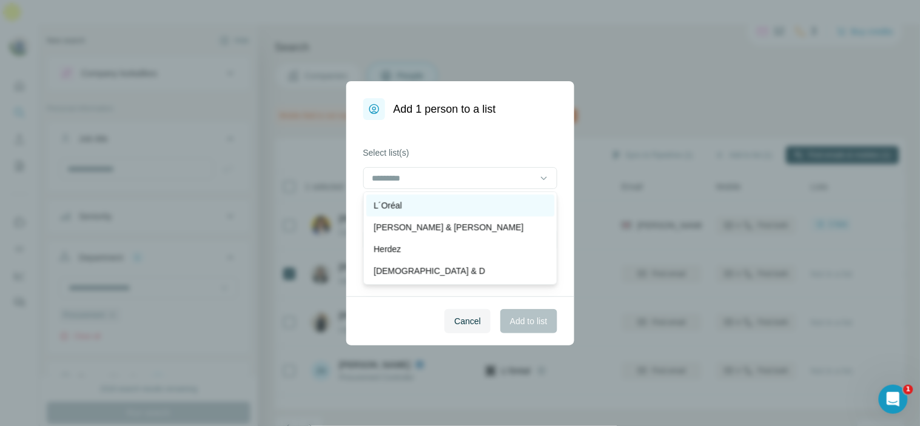
click at [476, 206] on div "L´Oréal" at bounding box center [459, 205] width 173 height 12
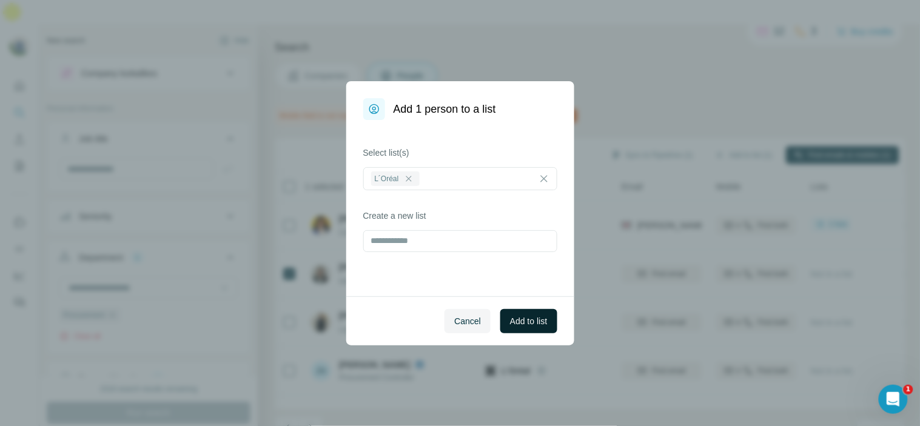
click at [525, 317] on span "Add to list" at bounding box center [528, 321] width 37 height 12
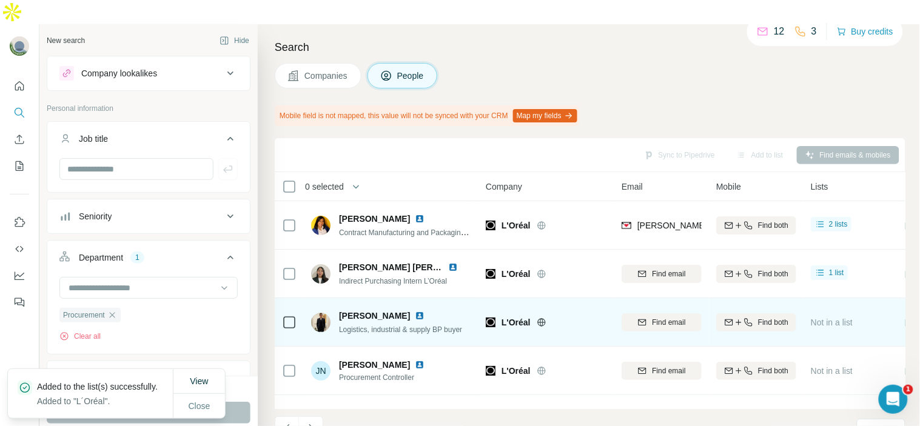
scroll to position [67, 0]
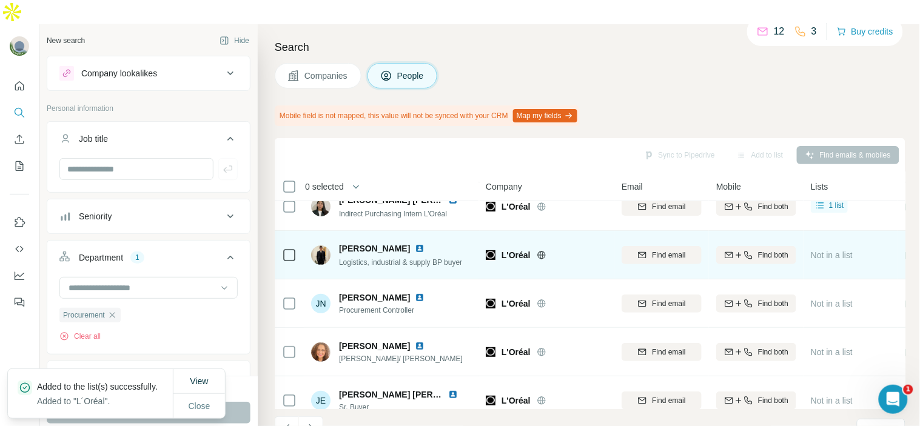
click at [420, 244] on img at bounding box center [420, 249] width 10 height 10
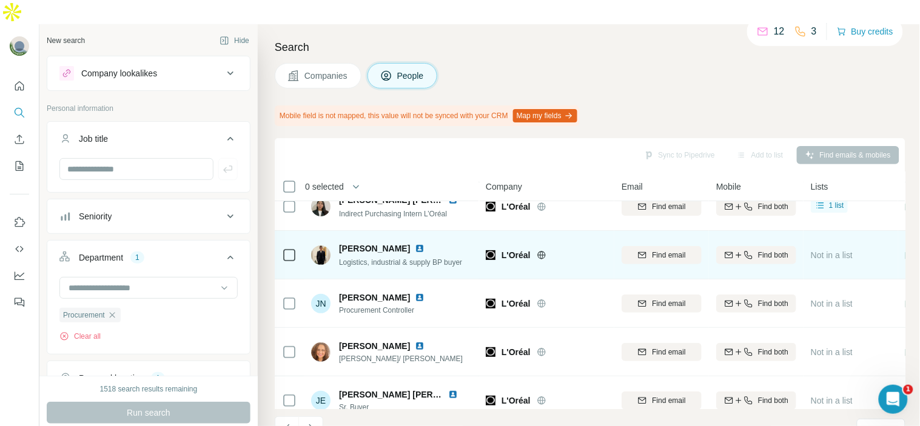
click at [418, 244] on img at bounding box center [420, 249] width 10 height 10
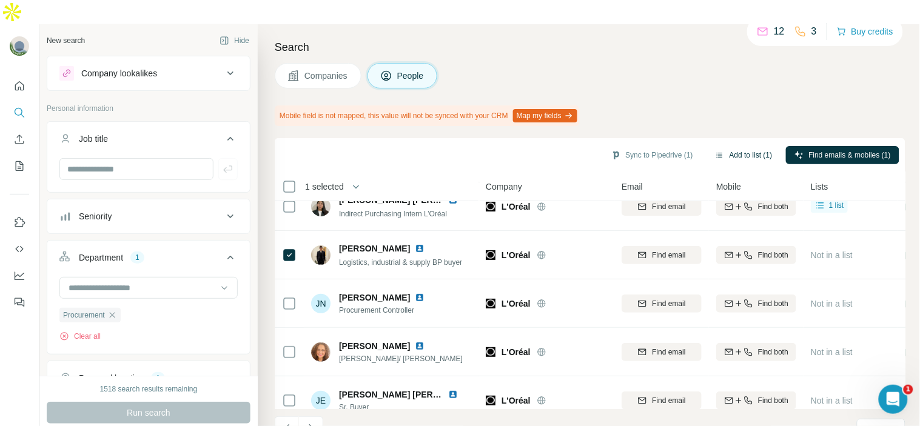
click at [756, 146] on button "Add to list (1)" at bounding box center [743, 155] width 75 height 18
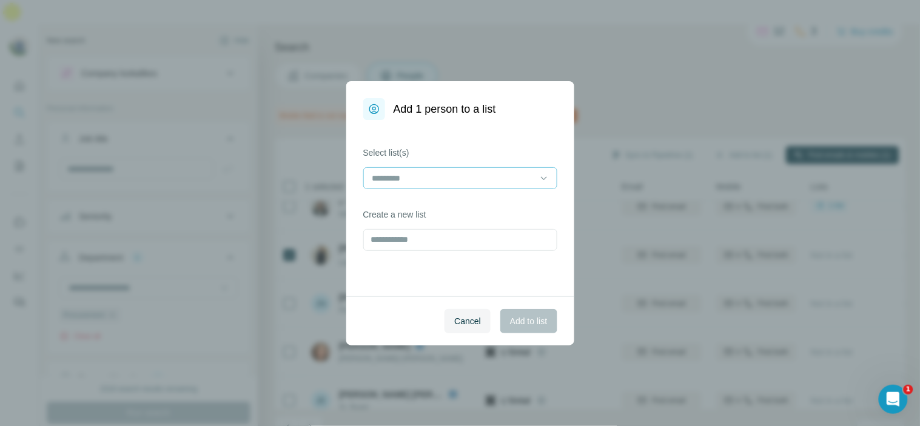
click at [460, 185] on div at bounding box center [453, 178] width 164 height 21
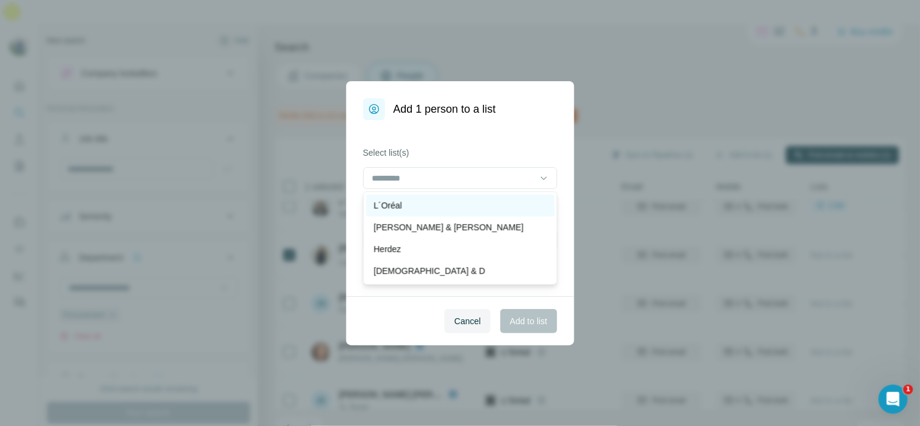
click at [460, 205] on div "L´Oréal" at bounding box center [459, 205] width 173 height 12
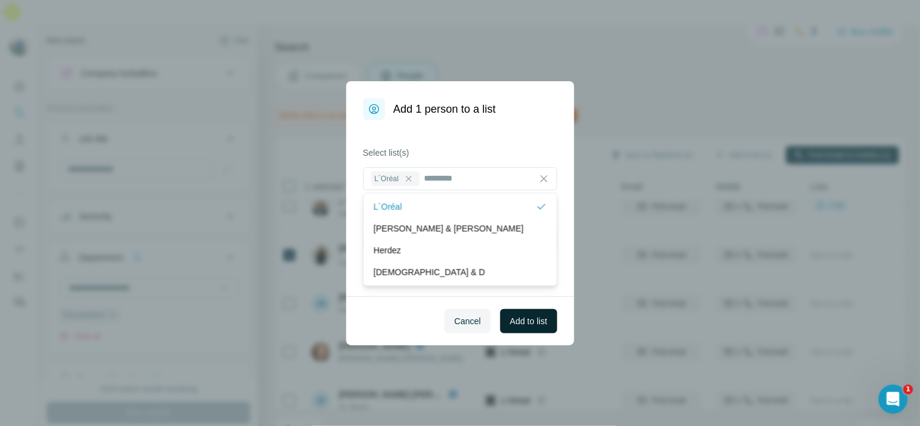
click at [543, 313] on button "Add to list" at bounding box center [528, 321] width 56 height 24
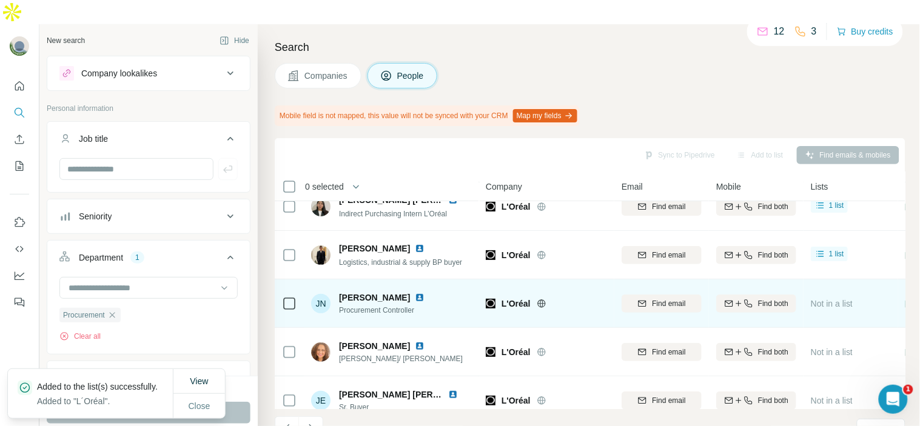
click at [415, 293] on img at bounding box center [420, 298] width 10 height 10
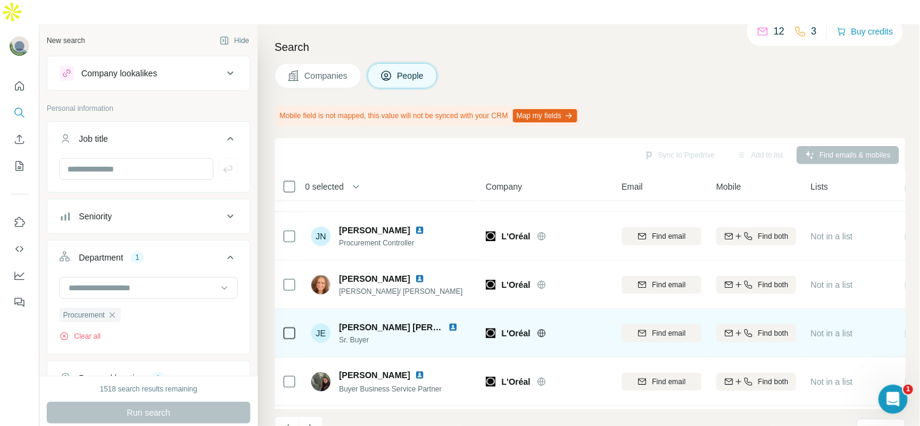
scroll to position [202, 0]
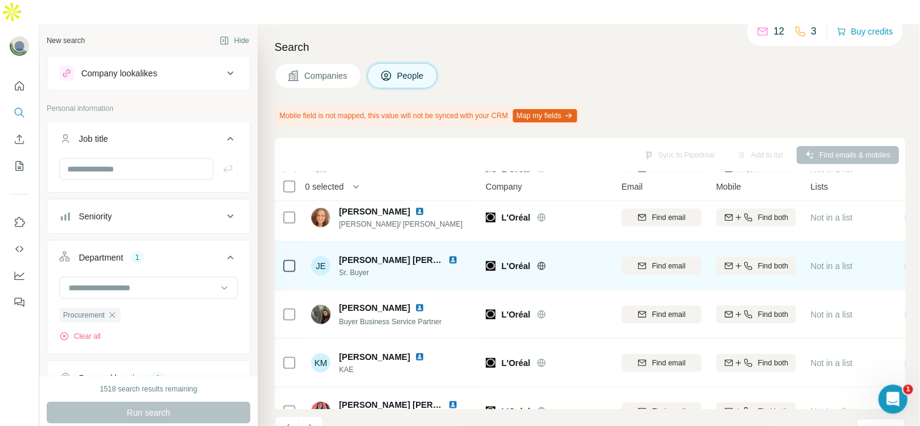
click at [452, 255] on img at bounding box center [453, 260] width 10 height 10
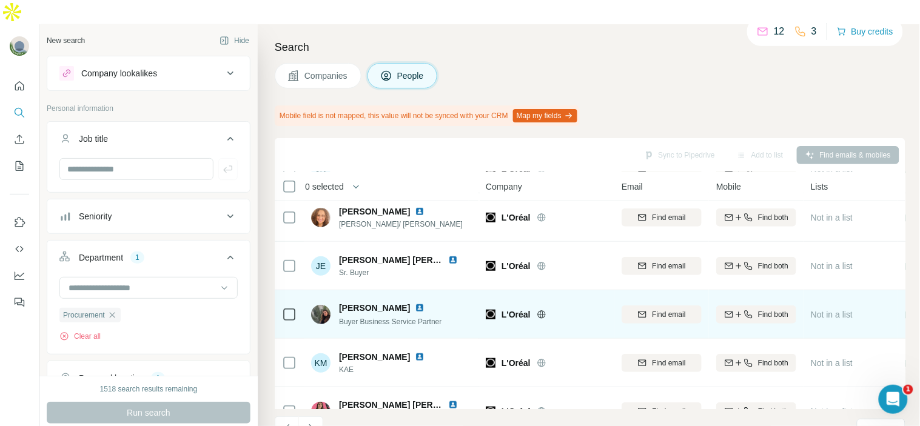
click at [415, 303] on img at bounding box center [420, 308] width 10 height 10
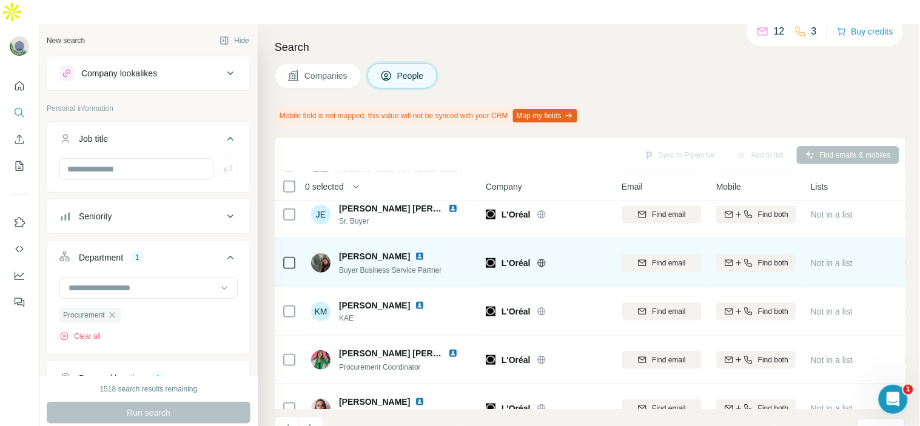
scroll to position [269, 0]
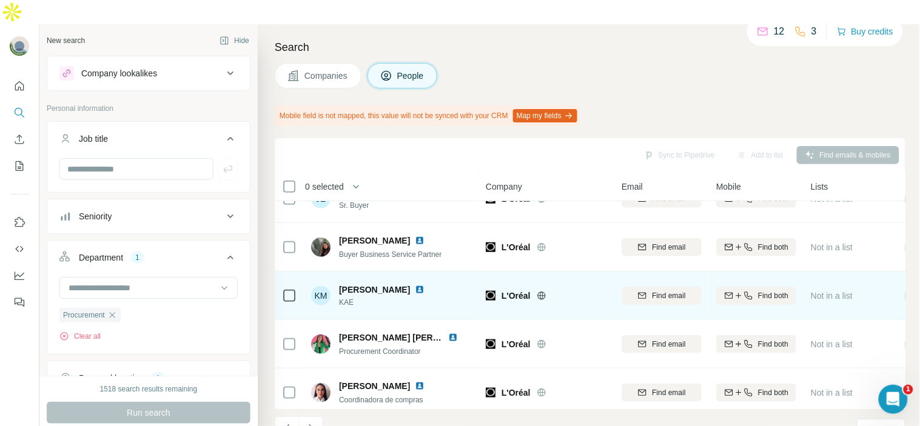
click at [424, 285] on img at bounding box center [420, 290] width 10 height 10
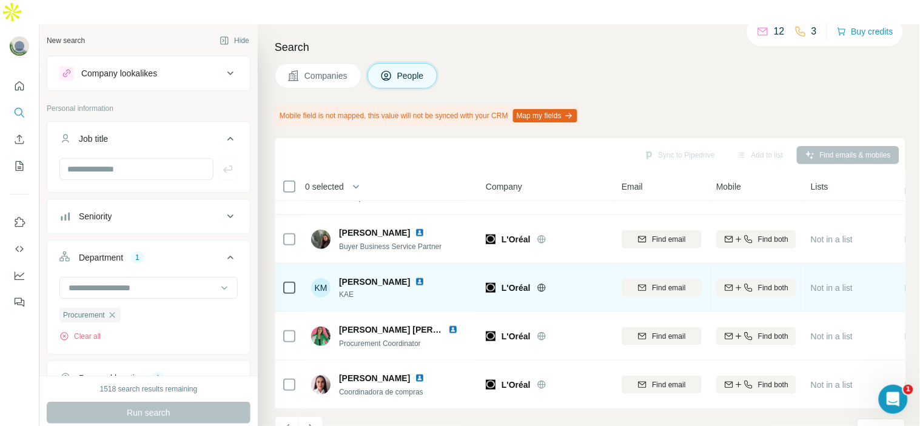
scroll to position [283, 0]
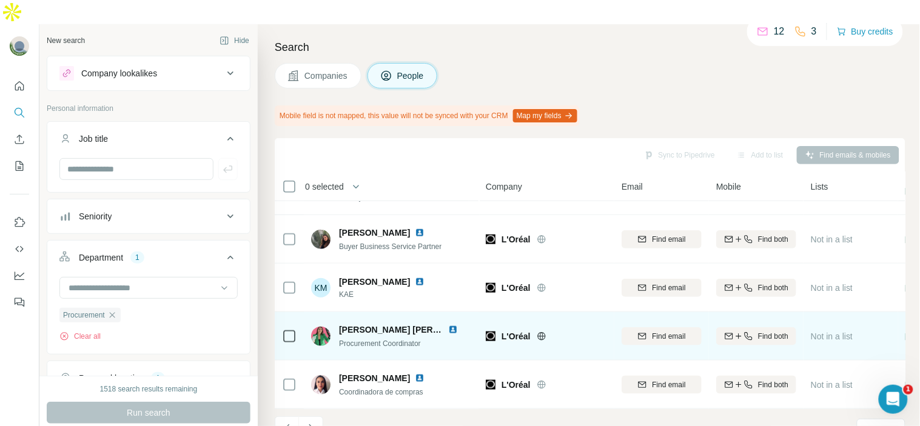
click at [453, 325] on img at bounding box center [453, 330] width 10 height 10
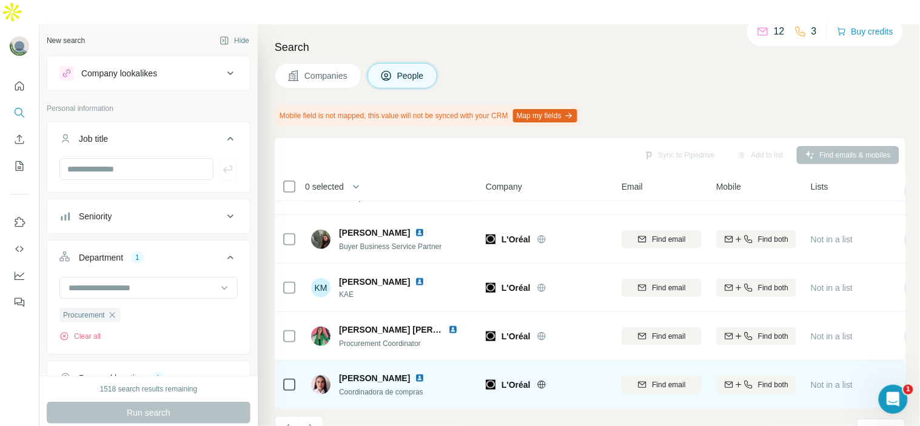
click at [424, 373] on img at bounding box center [420, 378] width 10 height 10
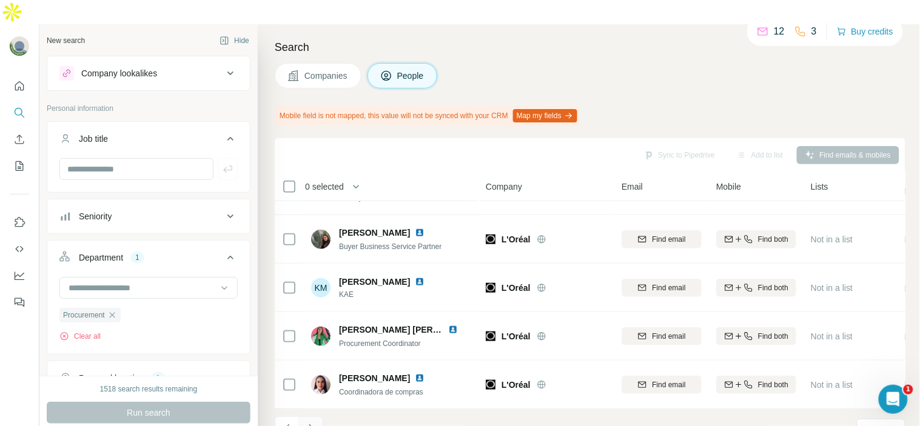
click at [307, 416] on button "Navigate to next page" at bounding box center [311, 428] width 24 height 24
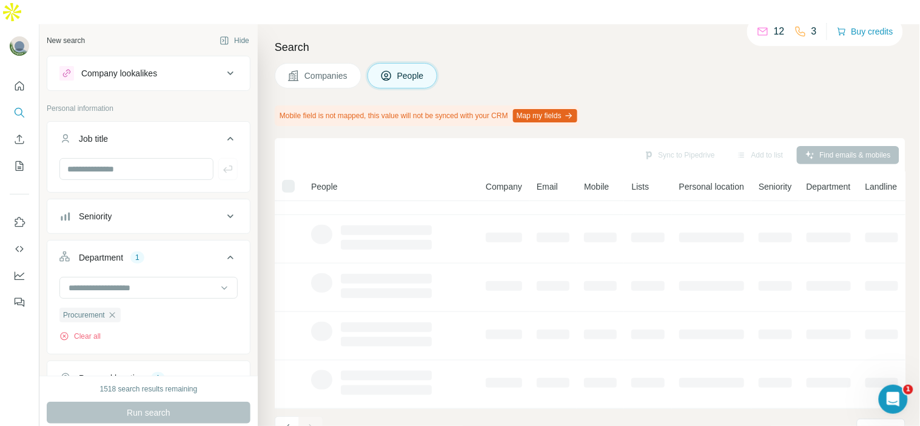
scroll to position [89, 0]
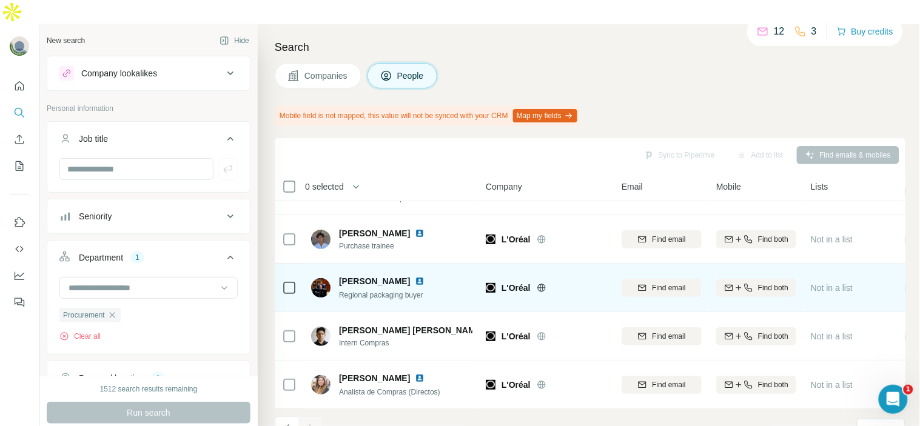
click at [415, 276] on img at bounding box center [420, 281] width 10 height 10
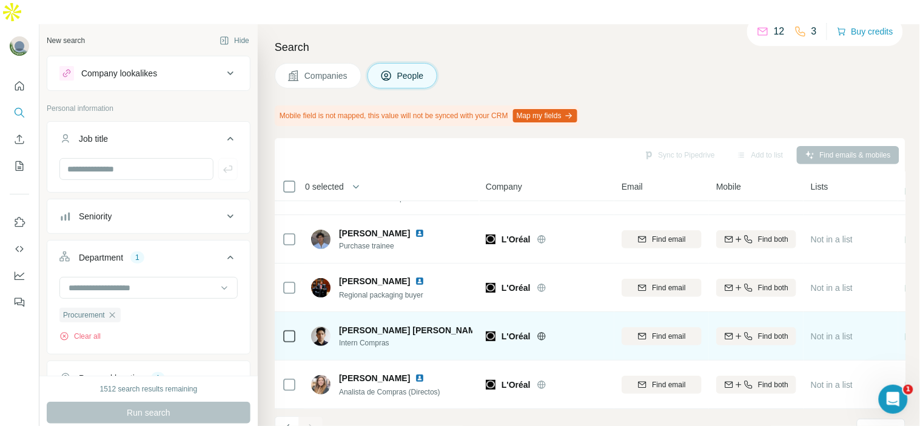
click at [489, 326] on img at bounding box center [494, 331] width 10 height 10
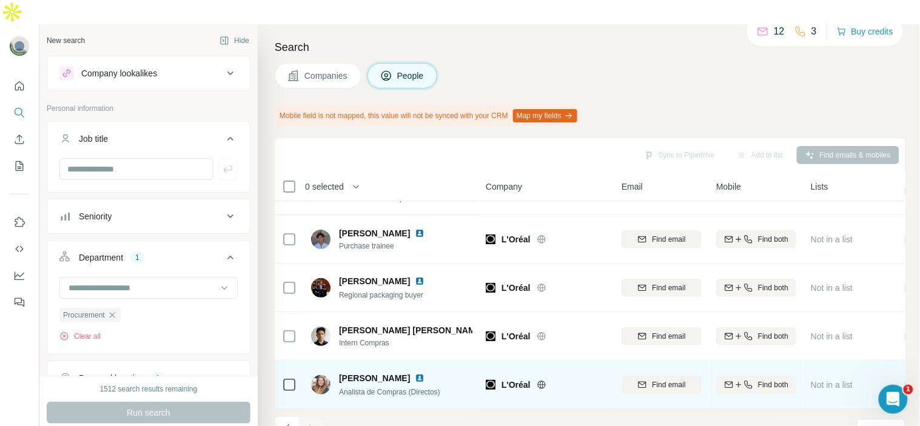
click at [423, 373] on img at bounding box center [420, 378] width 10 height 10
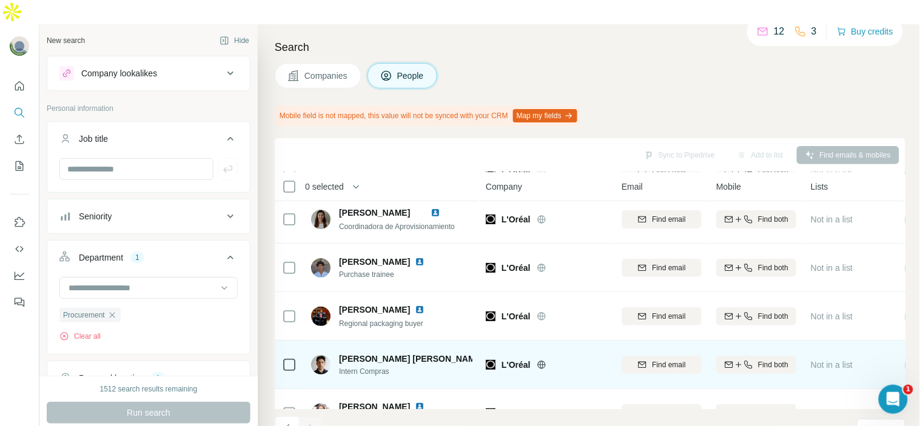
scroll to position [0, 0]
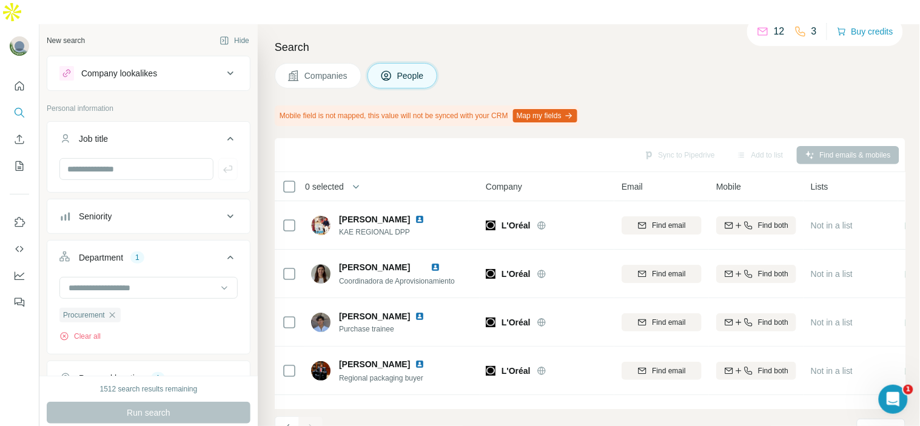
click at [527, 144] on div "Sync to Pipedrive Add to list Find emails & mobiles" at bounding box center [590, 154] width 618 height 21
click at [690, 79] on div "Search Companies People Mobile field is not mapped, this value will not be sync…" at bounding box center [589, 237] width 662 height 426
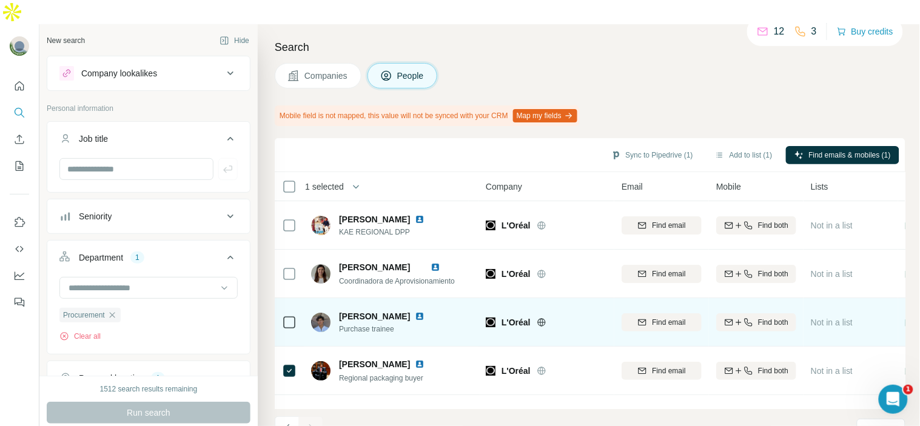
scroll to position [89, 0]
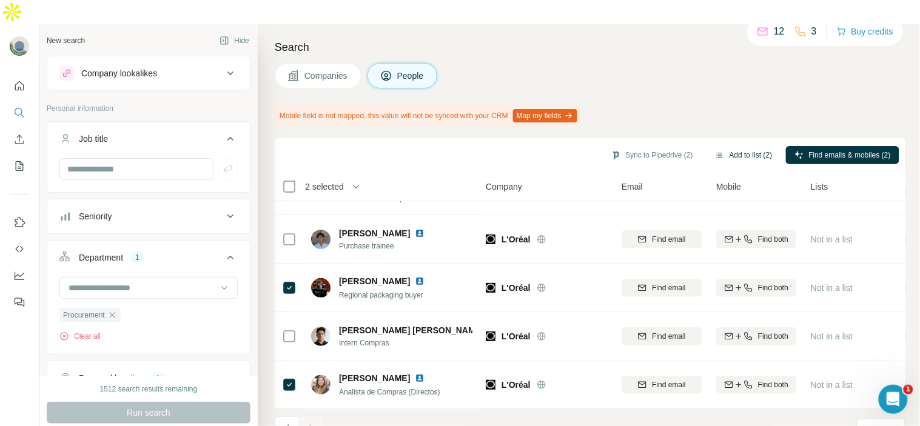
click at [737, 146] on button "Add to list (2)" at bounding box center [743, 155] width 75 height 18
click at [737, 127] on body "New search Hide Company lookalikes Personal information Job title Seniority Dep…" at bounding box center [460, 225] width 920 height 450
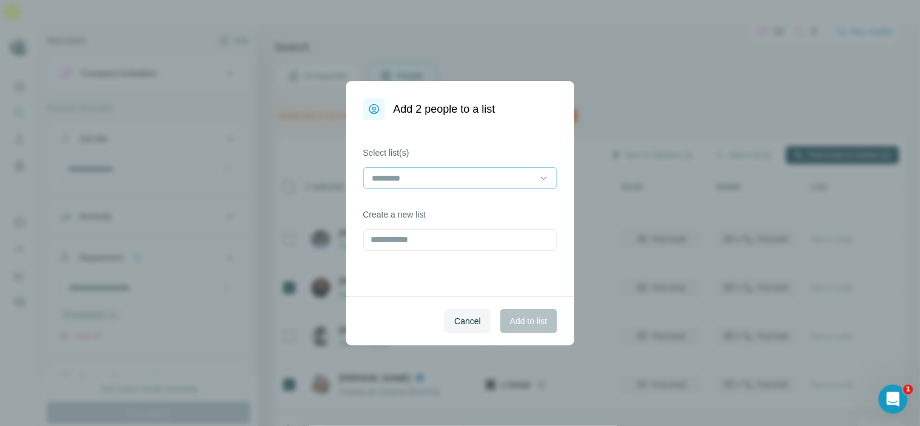
click at [494, 179] on input at bounding box center [453, 178] width 164 height 13
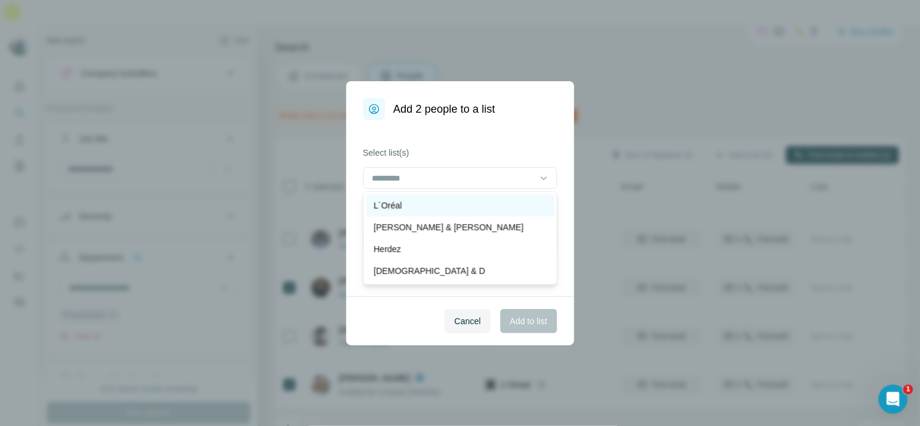
click at [492, 208] on div "L´Oréal" at bounding box center [459, 205] width 173 height 12
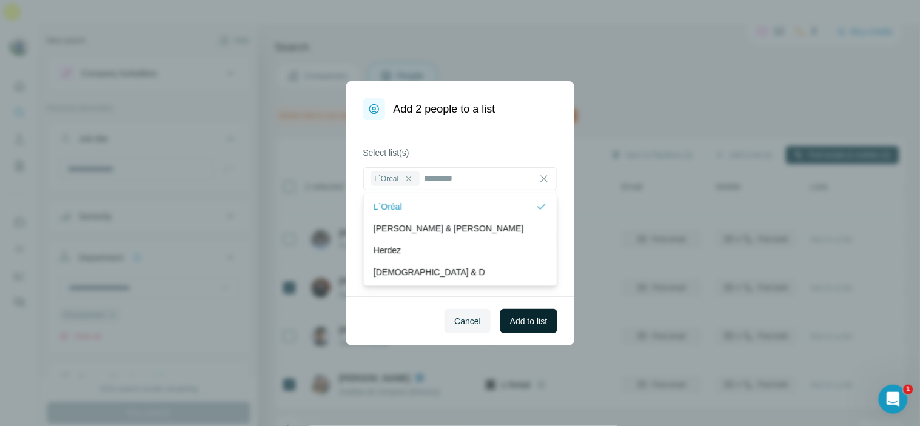
click at [518, 324] on span "Add to list" at bounding box center [528, 321] width 37 height 12
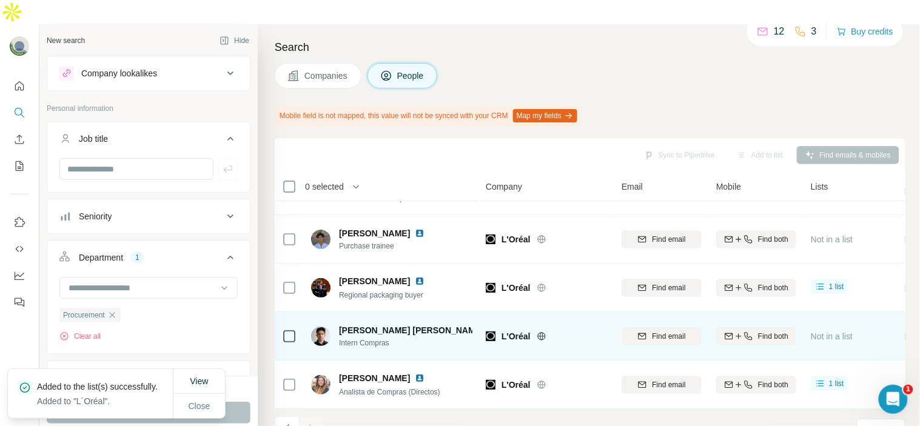
scroll to position [0, 0]
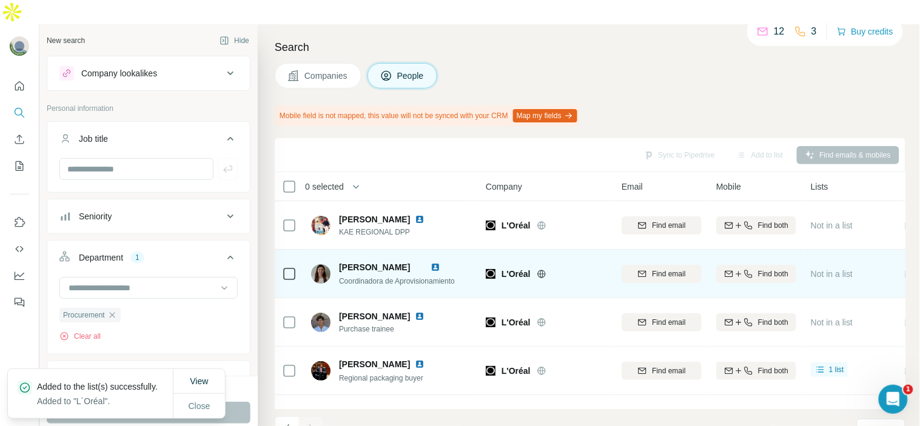
click at [440, 262] on img at bounding box center [435, 267] width 10 height 10
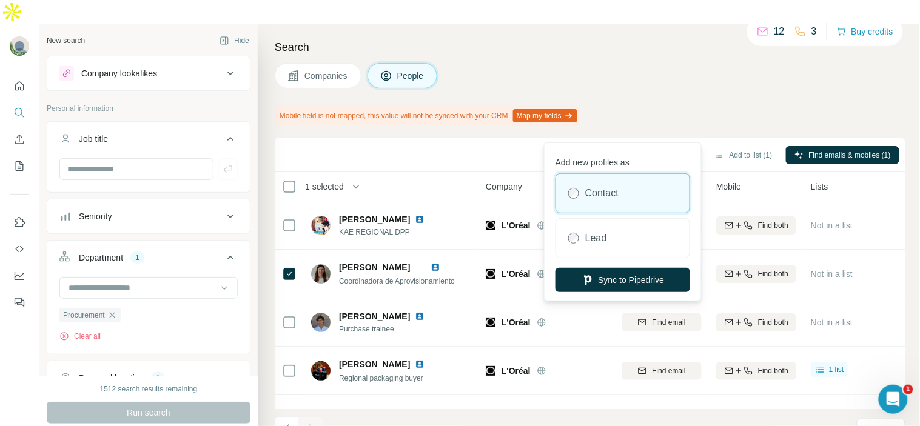
click at [661, 146] on button "Sync to Pipedrive (1)" at bounding box center [652, 155] width 99 height 18
click at [734, 146] on button "Add to list (1)" at bounding box center [743, 155] width 75 height 18
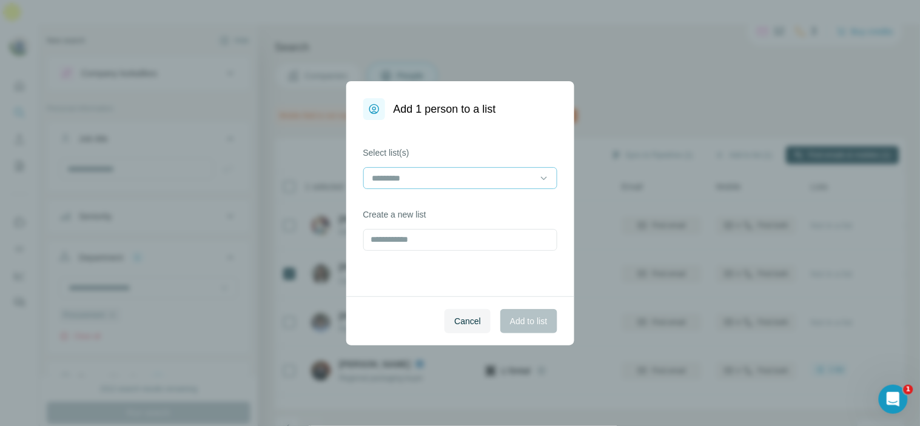
click at [475, 173] on input at bounding box center [453, 178] width 164 height 13
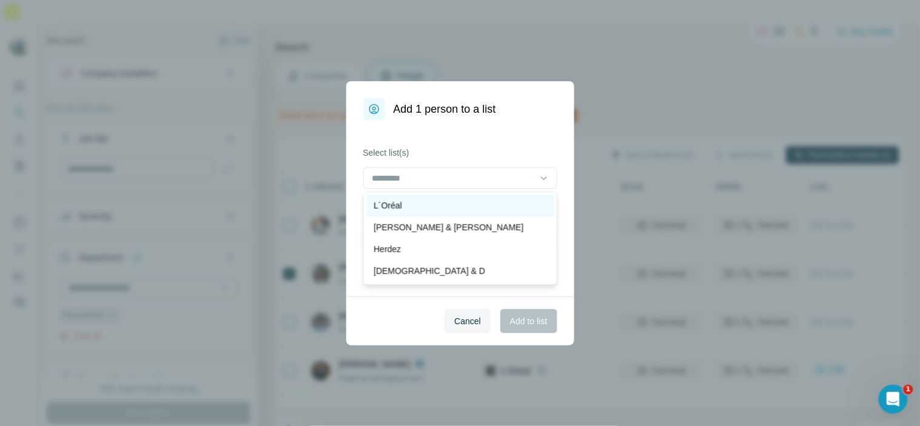
click at [476, 199] on div "L´Oréal" at bounding box center [459, 205] width 173 height 12
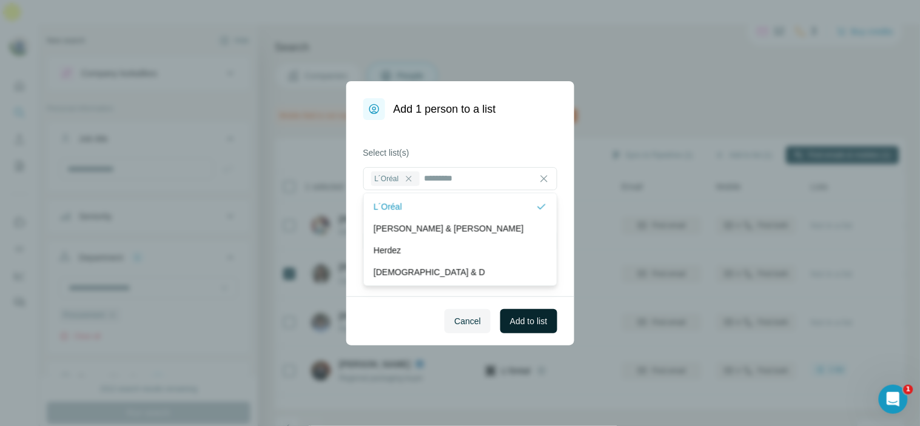
click at [528, 319] on span "Add to list" at bounding box center [528, 321] width 37 height 12
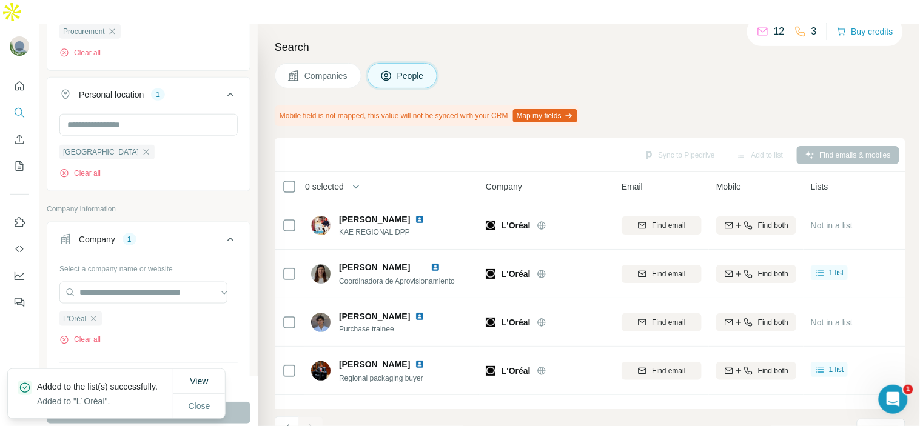
scroll to position [269, 0]
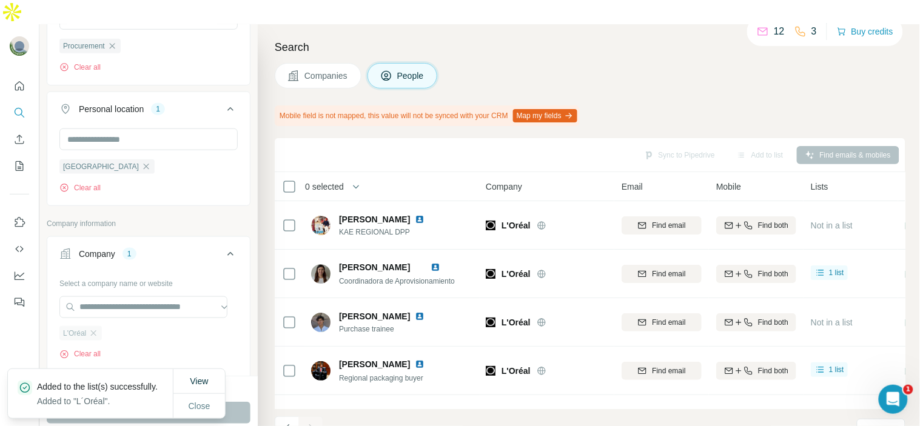
click at [99, 326] on div "L'Oréal" at bounding box center [80, 333] width 42 height 15
click at [95, 330] on icon "button" at bounding box center [93, 332] width 5 height 5
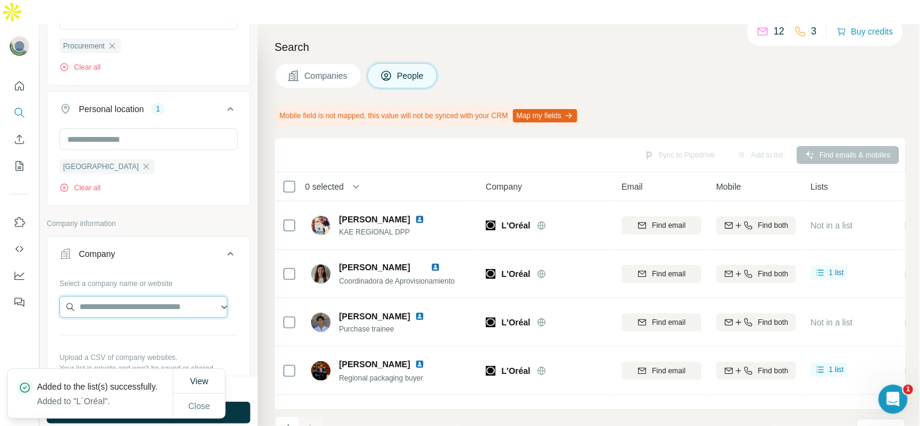
click at [108, 296] on input "text" at bounding box center [143, 307] width 168 height 22
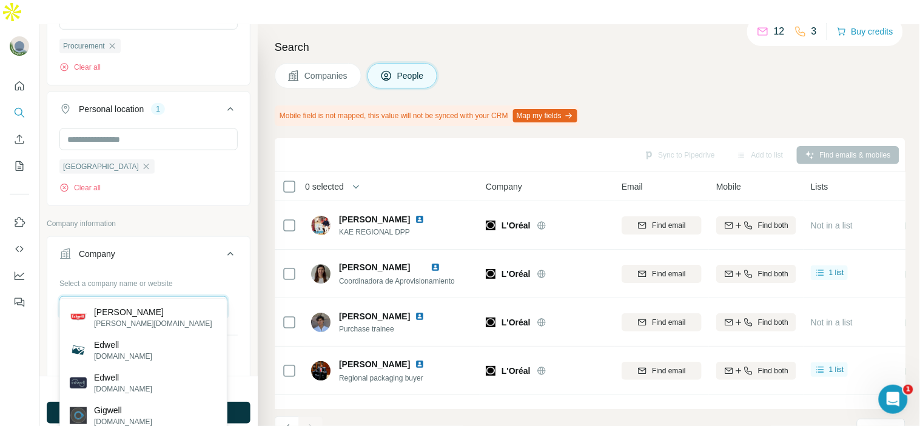
scroll to position [336, 0]
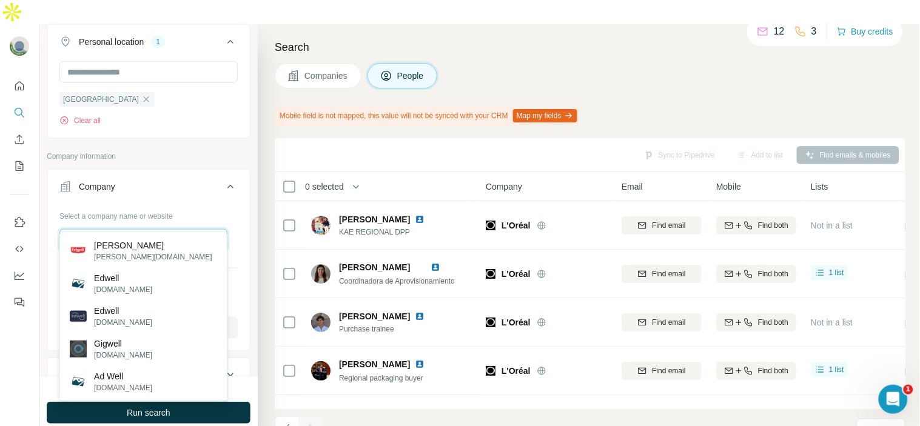
click at [158, 229] on input "*******" at bounding box center [143, 240] width 168 height 22
click at [144, 229] on input "*******" at bounding box center [143, 240] width 168 height 22
paste input "**********"
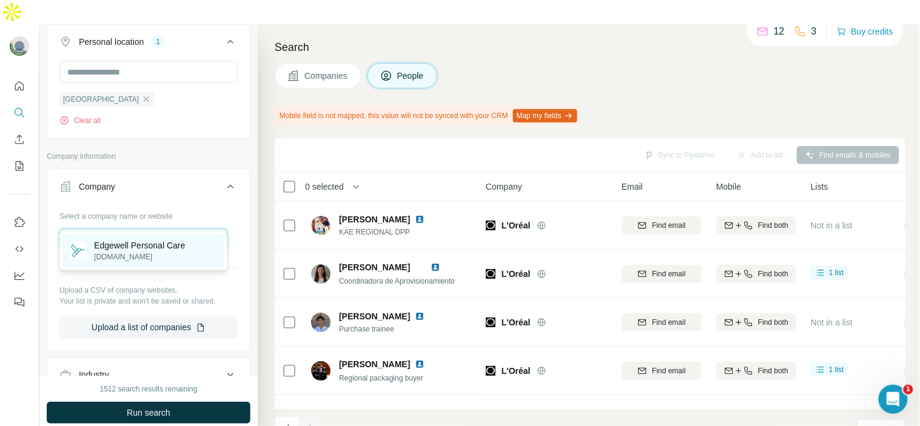
type input "**********"
click at [152, 255] on p "[DOMAIN_NAME]" at bounding box center [139, 257] width 91 height 11
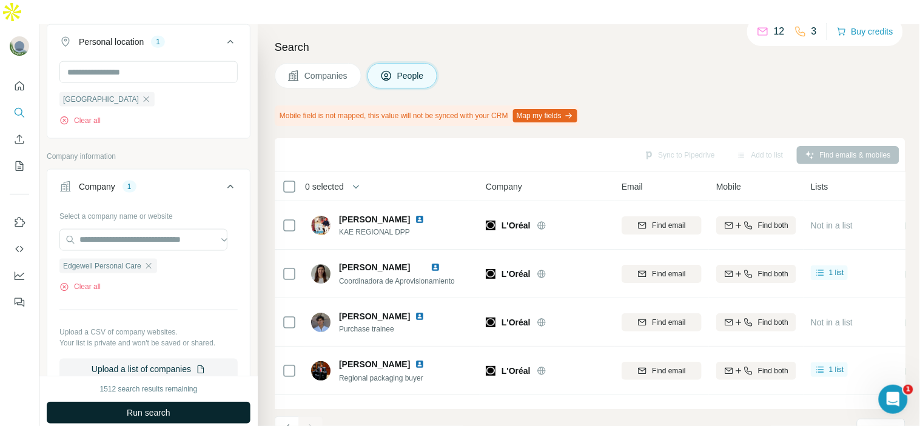
click at [150, 402] on button "Run search" at bounding box center [149, 413] width 204 height 22
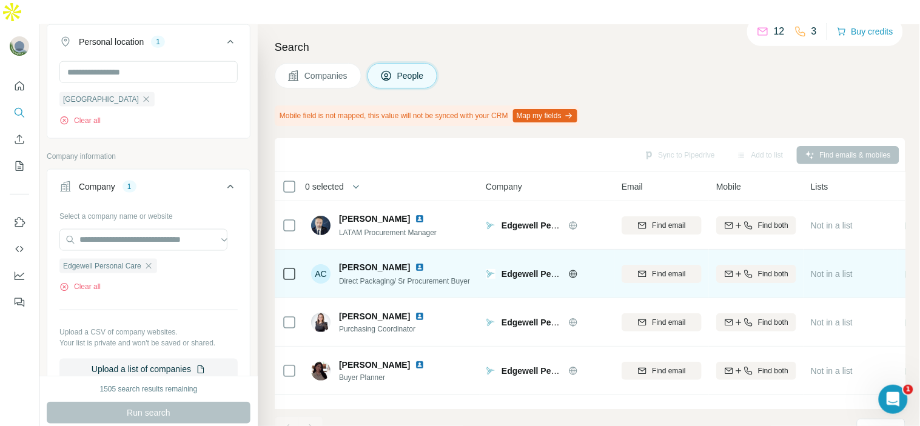
click at [415, 262] on img at bounding box center [420, 267] width 10 height 10
click at [664, 269] on span "Find email" at bounding box center [668, 274] width 33 height 11
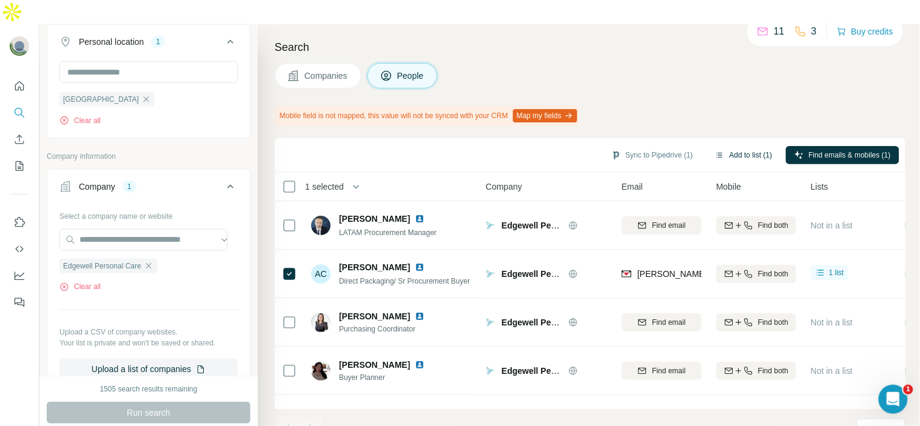
click at [732, 146] on button "Add to list (1)" at bounding box center [743, 155] width 75 height 18
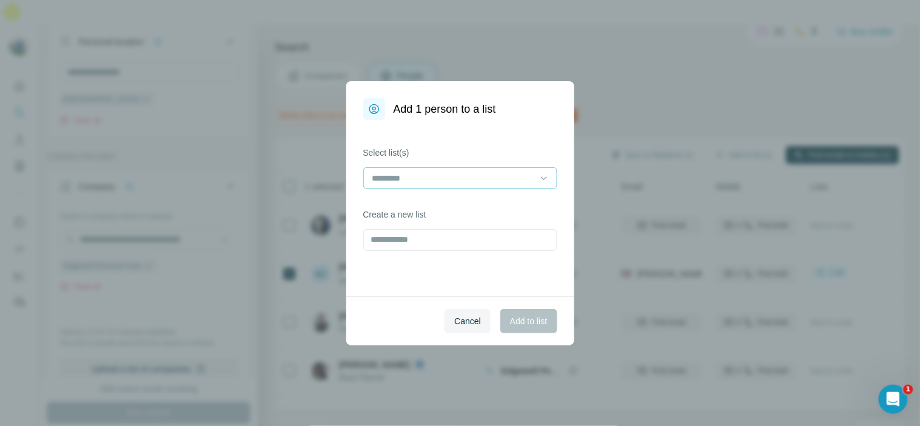
click at [459, 178] on input at bounding box center [453, 178] width 164 height 13
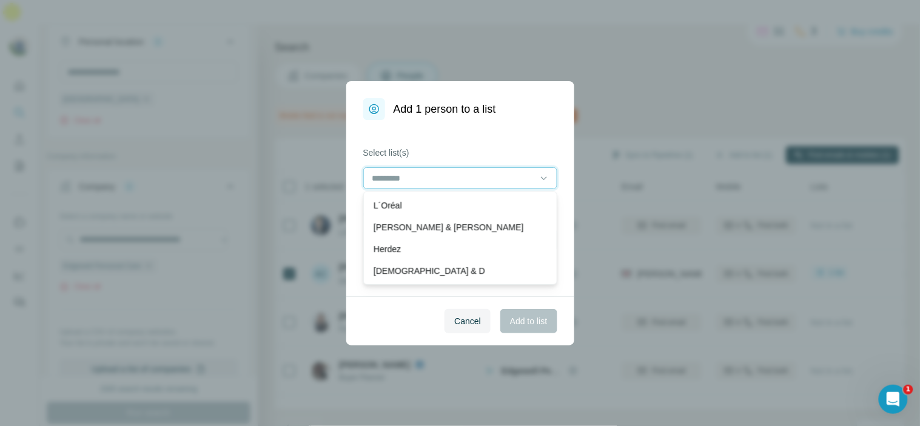
paste input "********"
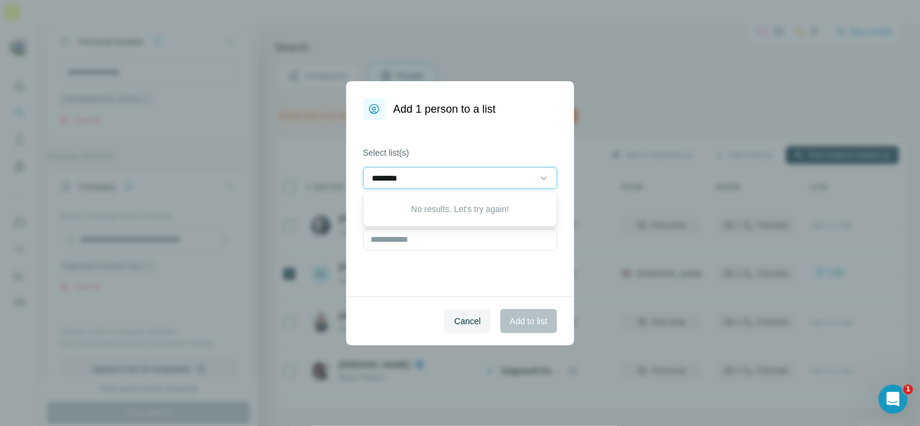
click at [378, 178] on input "********" at bounding box center [453, 178] width 164 height 13
type input "********"
click at [445, 289] on div "Select list(s) ******** Create a new list" at bounding box center [460, 208] width 228 height 176
click at [426, 176] on input at bounding box center [453, 178] width 164 height 13
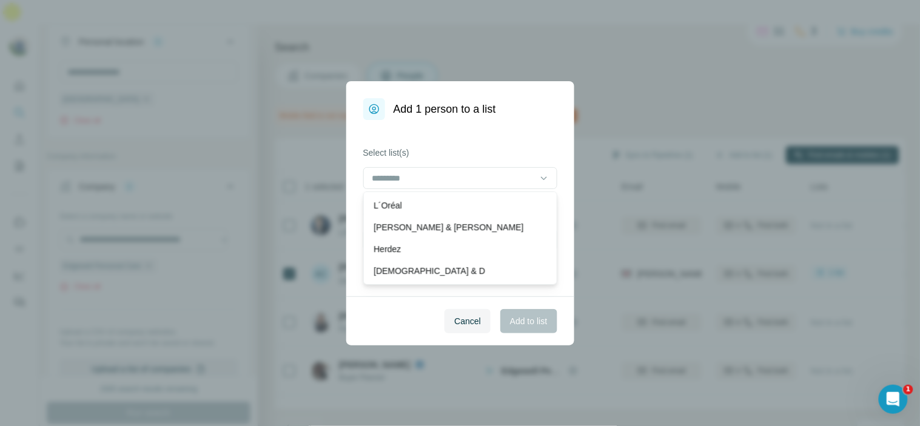
click at [359, 301] on div "Cancel Add to list" at bounding box center [460, 320] width 228 height 49
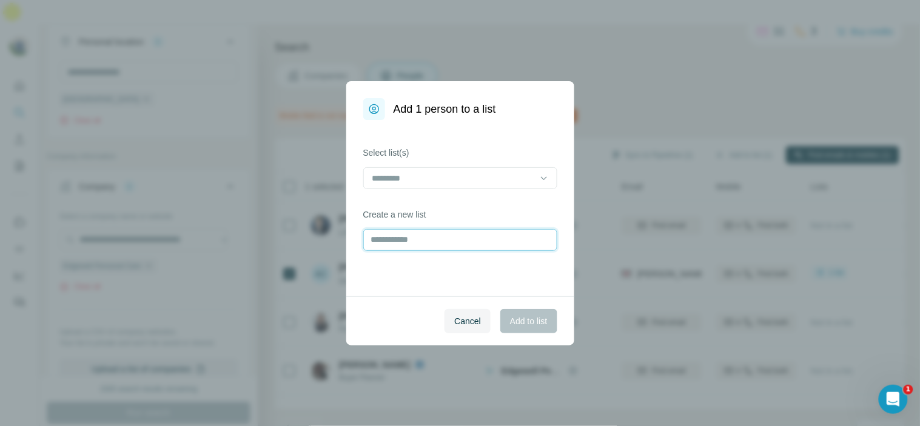
click at [395, 236] on input "text" at bounding box center [460, 240] width 194 height 22
click at [387, 239] on input "*******" at bounding box center [460, 240] width 194 height 22
type input "********"
click at [507, 313] on button "Add to list" at bounding box center [528, 321] width 56 height 24
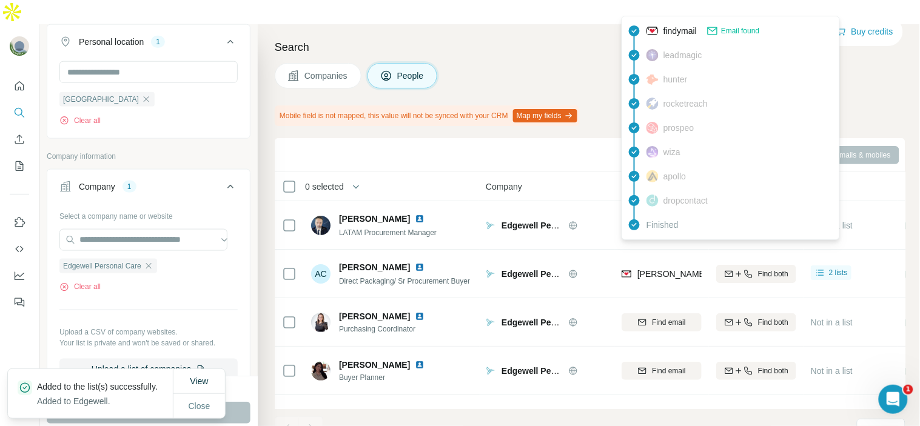
click at [679, 269] on span "[PERSON_NAME][EMAIL_ADDRESS][PERSON_NAME][DOMAIN_NAME]" at bounding box center [779, 274] width 284 height 10
copy tr "[PERSON_NAME][EMAIL_ADDRESS][PERSON_NAME][DOMAIN_NAME]"
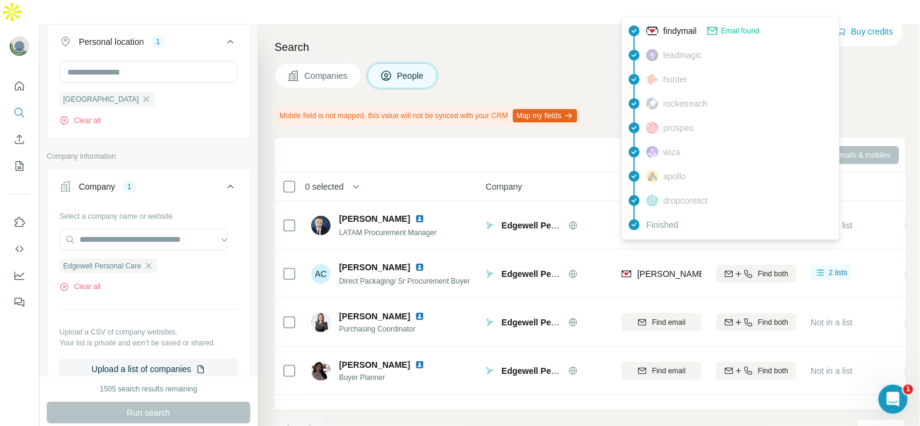
click at [523, 63] on div "Companies People" at bounding box center [590, 75] width 630 height 25
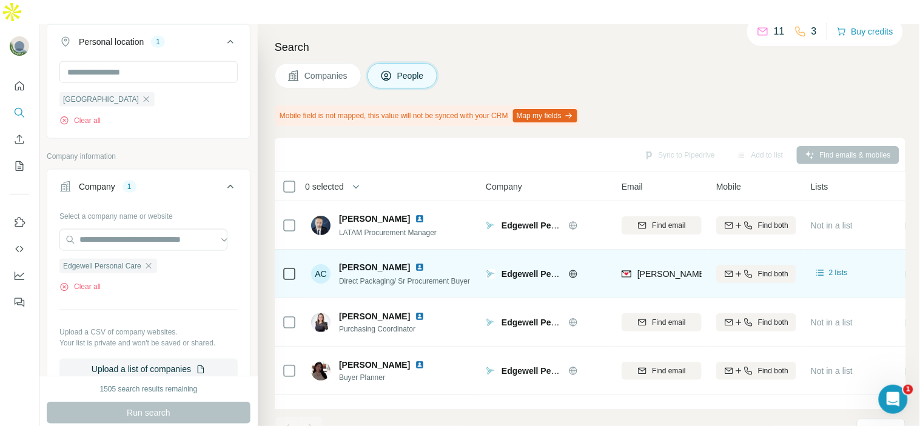
click at [415, 262] on img at bounding box center [420, 267] width 10 height 10
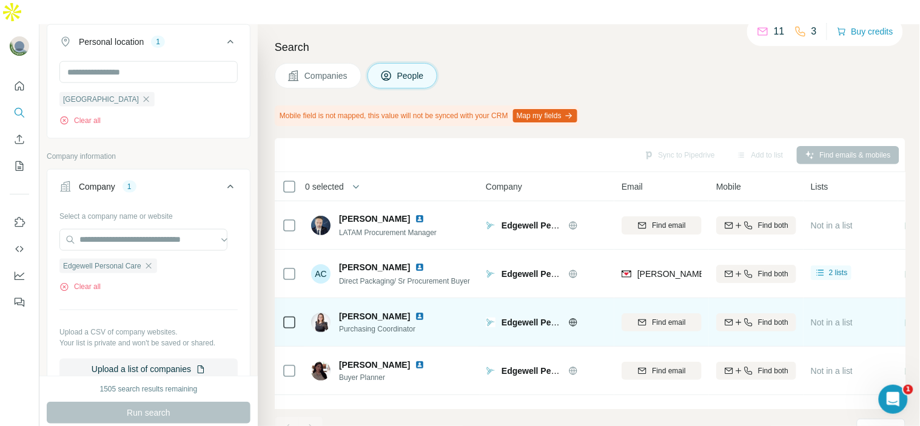
click at [415, 312] on img at bounding box center [420, 317] width 10 height 10
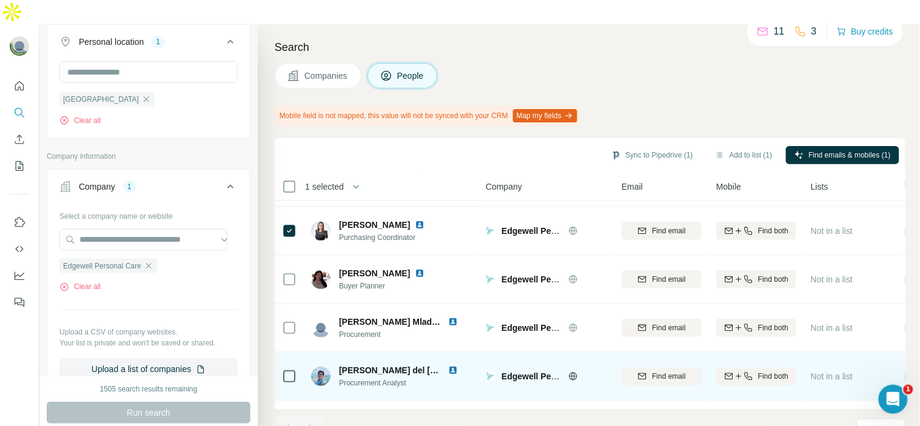
scroll to position [70, 0]
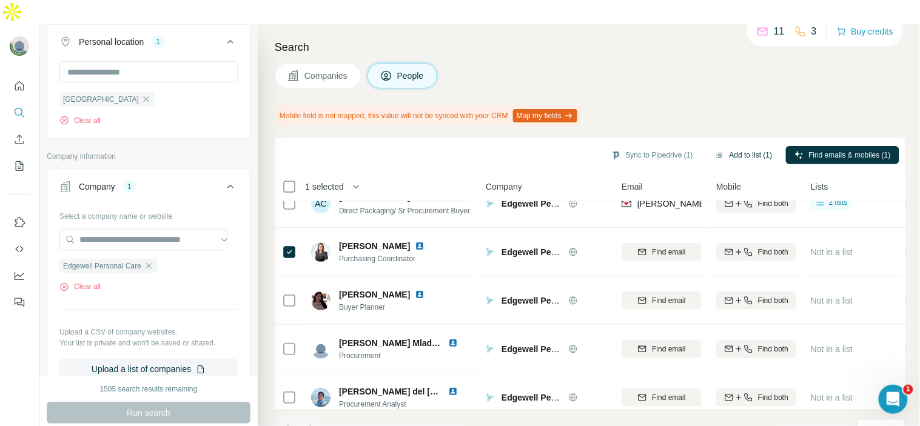
click at [749, 146] on button "Add to list (1)" at bounding box center [743, 155] width 75 height 18
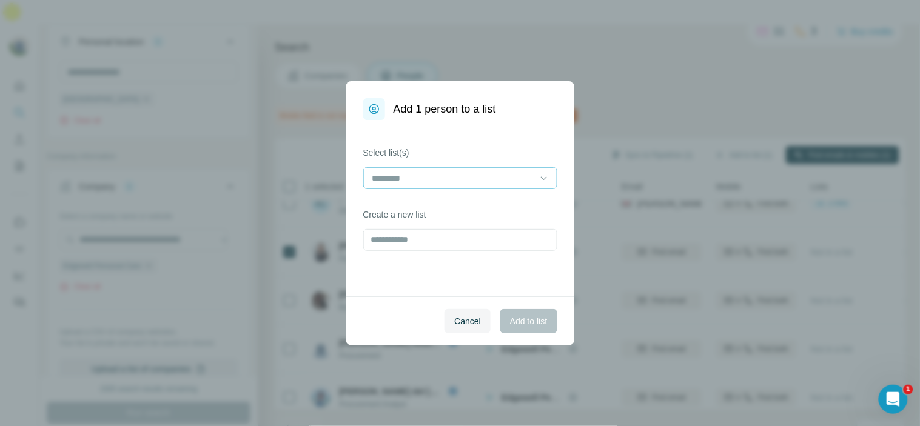
click at [420, 184] on input at bounding box center [453, 178] width 164 height 13
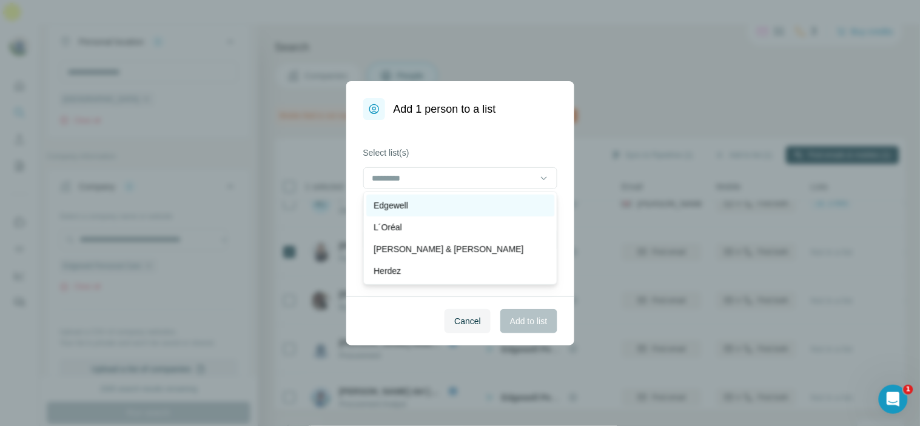
click at [449, 199] on div "Edgewell" at bounding box center [459, 205] width 173 height 12
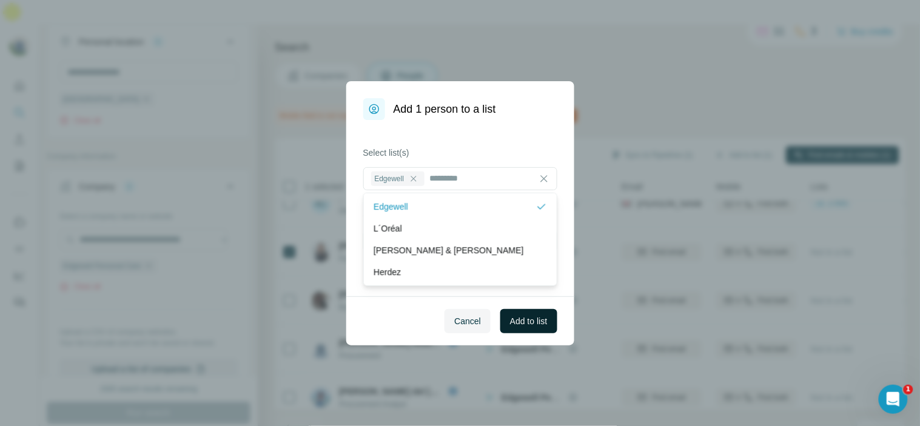
click at [525, 318] on span "Add to list" at bounding box center [528, 321] width 37 height 12
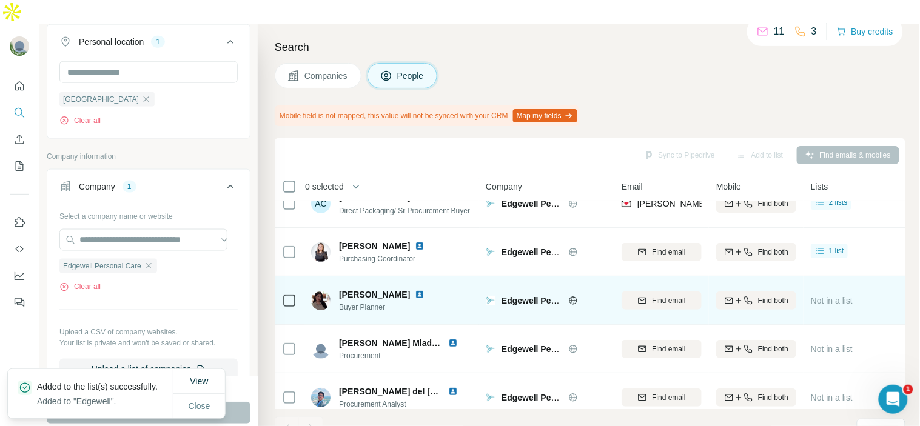
click at [424, 290] on img at bounding box center [420, 295] width 10 height 10
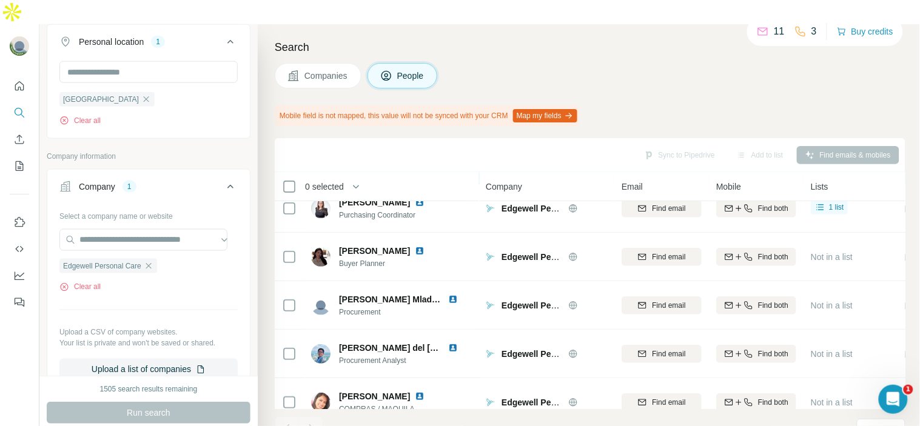
scroll to position [138, 0]
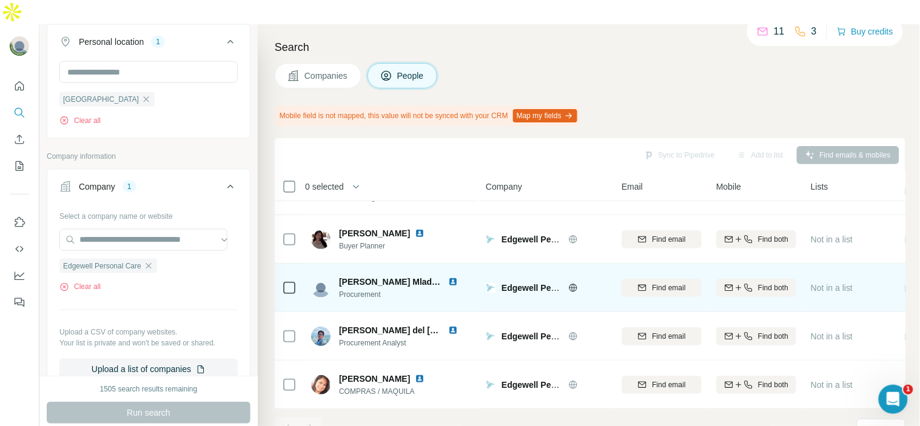
click at [451, 277] on img at bounding box center [453, 282] width 10 height 10
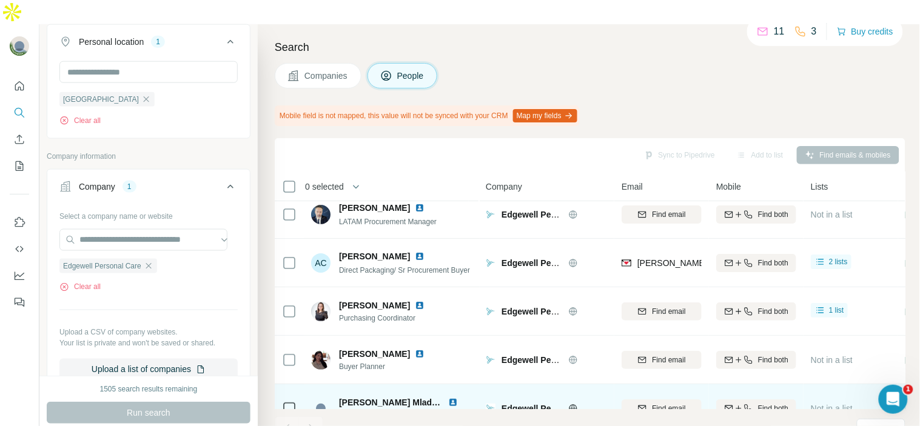
scroll to position [3, 0]
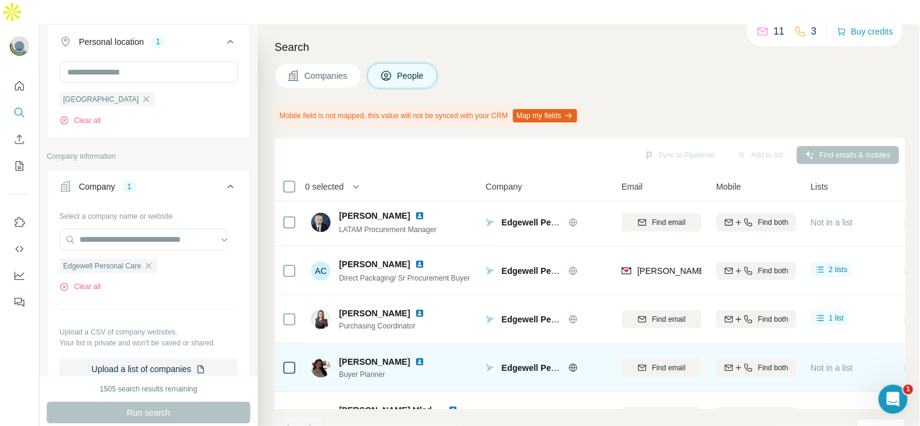
click at [424, 357] on img at bounding box center [420, 362] width 10 height 10
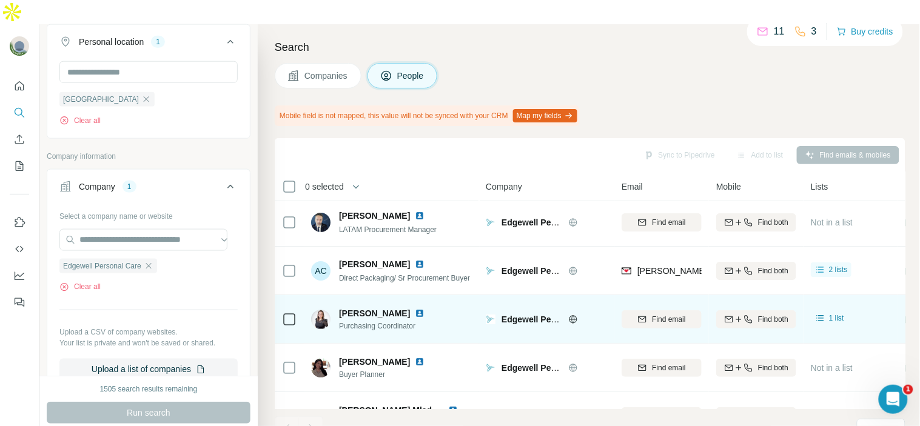
click at [415, 309] on img at bounding box center [420, 314] width 10 height 10
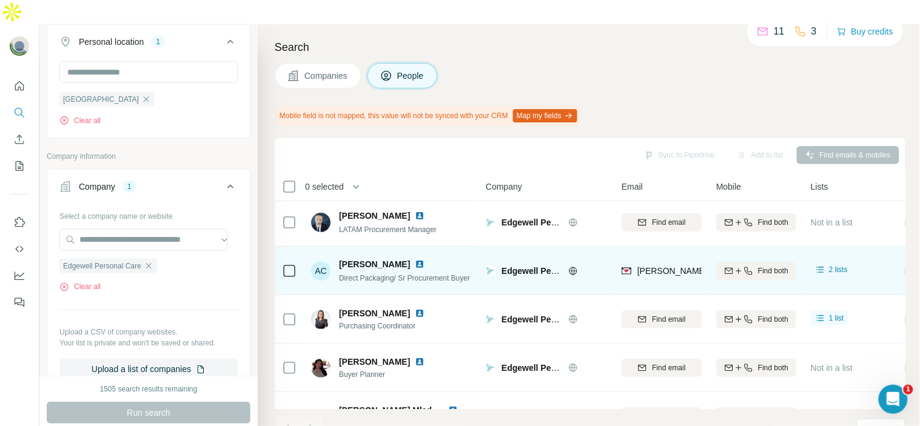
click at [415, 259] on img at bounding box center [420, 264] width 10 height 10
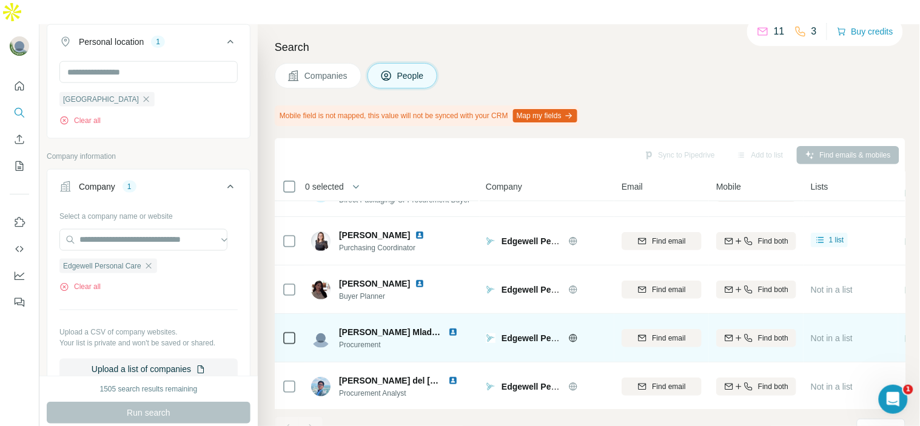
scroll to position [138, 0]
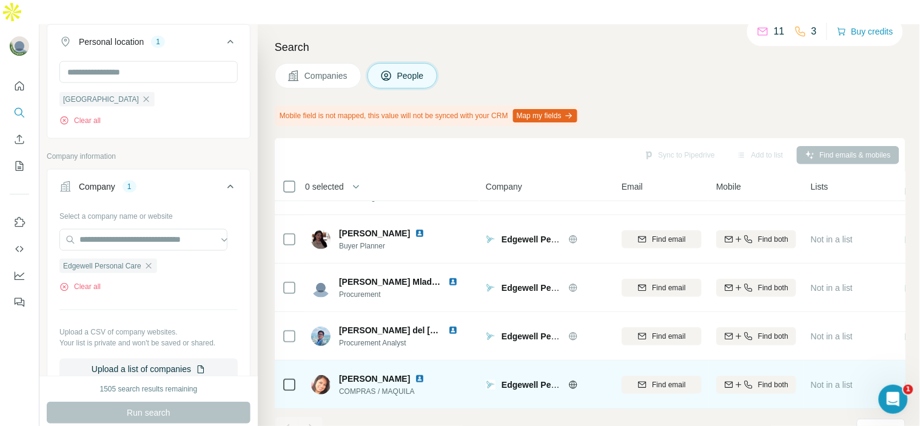
click at [415, 374] on img at bounding box center [420, 379] width 10 height 10
click at [764, 380] on span "Find both" at bounding box center [773, 385] width 30 height 11
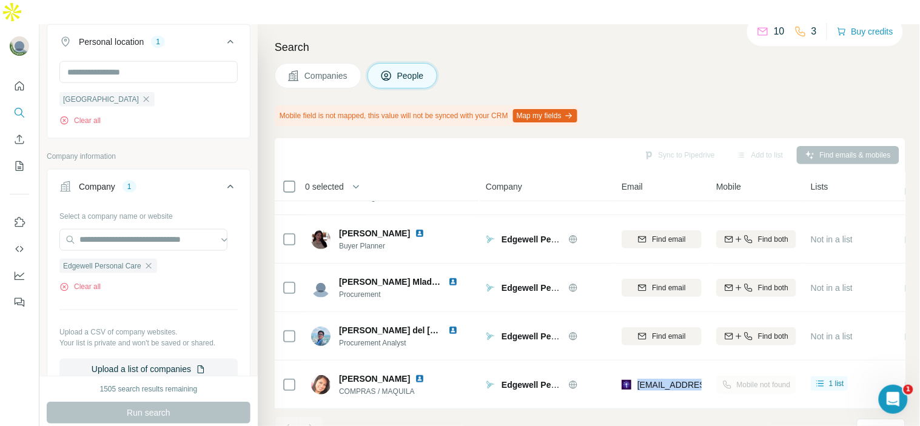
drag, startPoint x: 637, startPoint y: 355, endPoint x: 709, endPoint y: 359, distance: 72.3
click at [0, 0] on tr "[PERSON_NAME] COMPRAS / MAQUILA Edgewell Personal Care [EMAIL_ADDRESS][DOMAIN_N…" at bounding box center [0, 0] width 0 height 0
copy tr "[EMAIL_ADDRESS][DOMAIN_NAME]"
click at [505, 39] on h4 "Search" at bounding box center [590, 47] width 630 height 17
